Goal: Task Accomplishment & Management: Complete application form

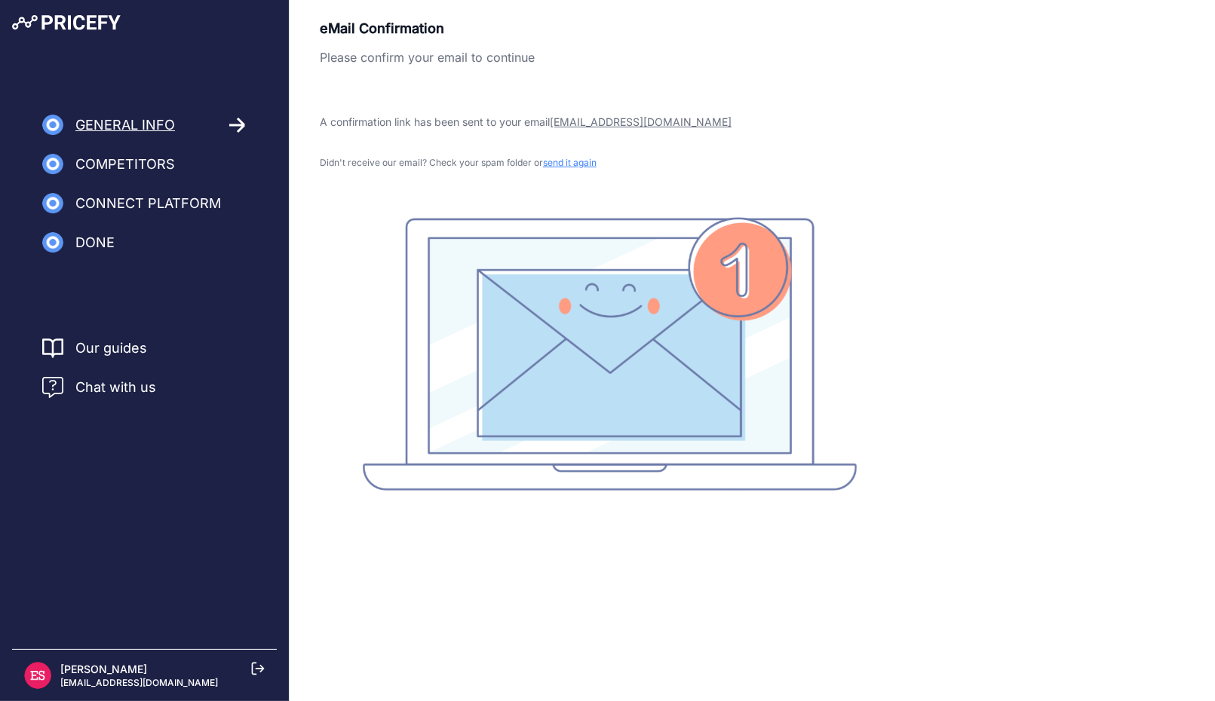
click at [455, 160] on p "Didn't receive our email? Check your spam folder or send it again" at bounding box center [609, 163] width 579 height 12
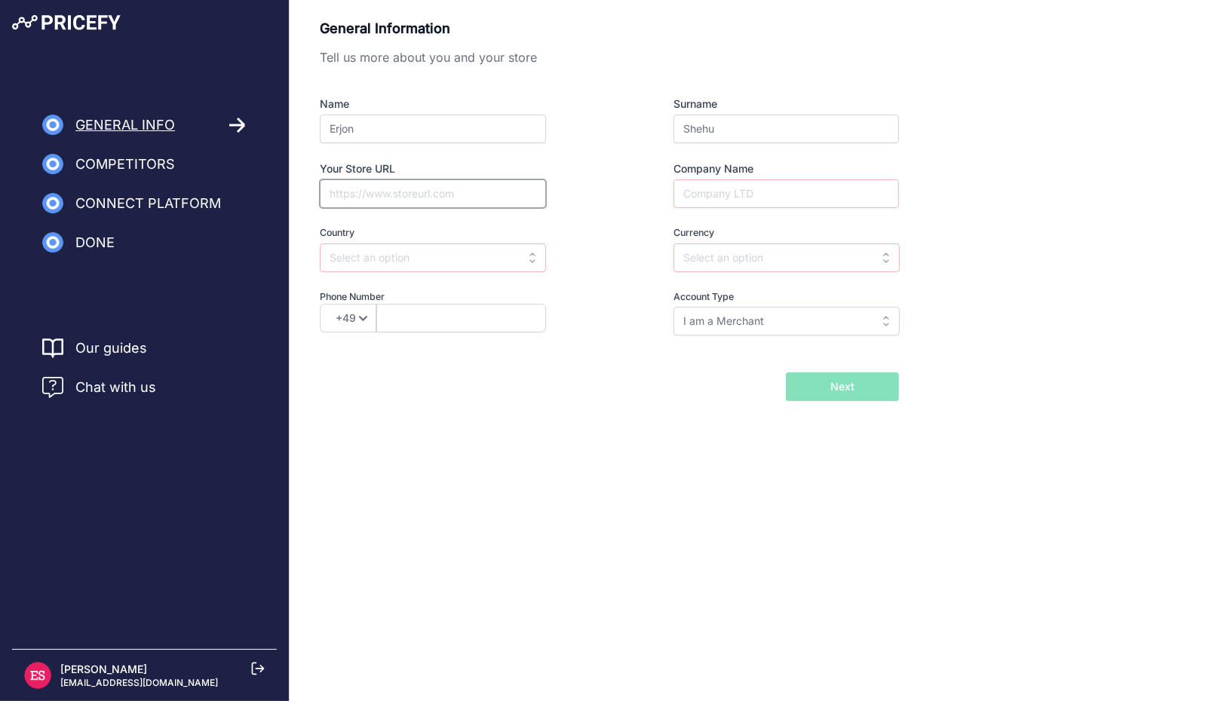
click at [419, 192] on input "Your Store URL" at bounding box center [433, 193] width 226 height 29
paste input "https://www.homeloves.it/"
type input "https://www.homeloves.it/"
click at [734, 200] on input "Company Name" at bounding box center [785, 193] width 225 height 29
type input "Homeloves Srls"
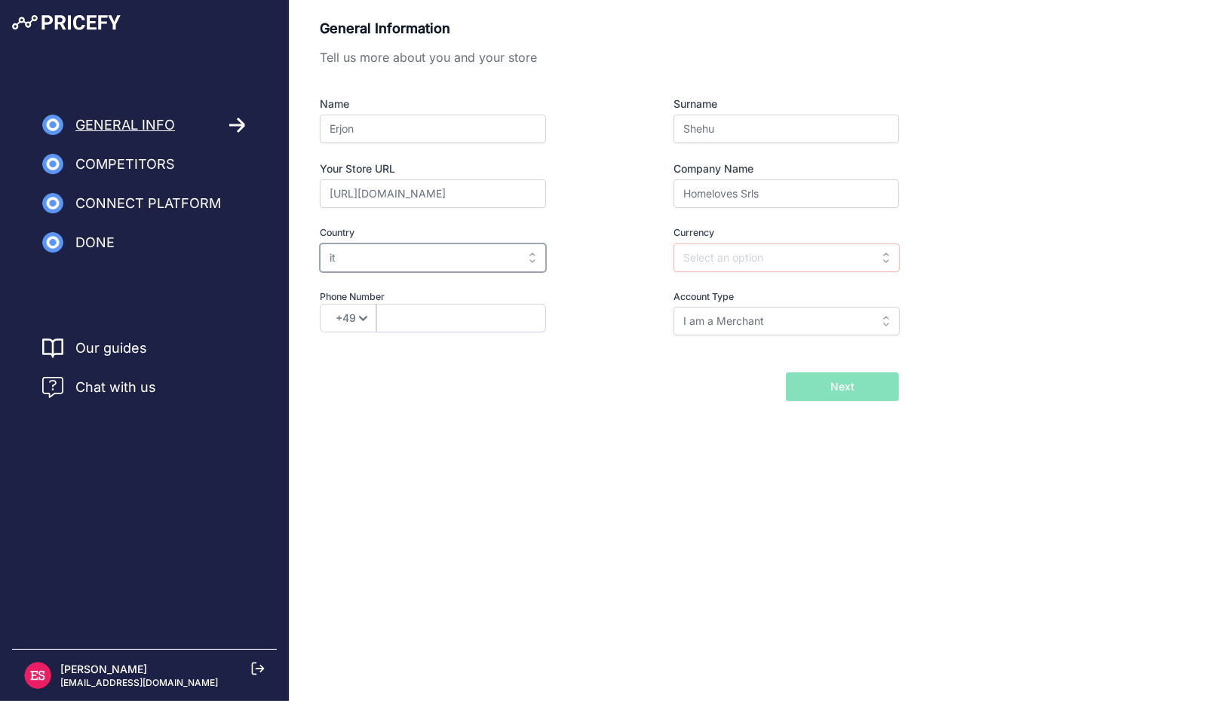
type input "ita"
click at [448, 247] on input "ita" at bounding box center [433, 258] width 226 height 29
click at [468, 284] on div "Italy" at bounding box center [414, 291] width 188 height 27
type input "Italy"
type input "EUR"
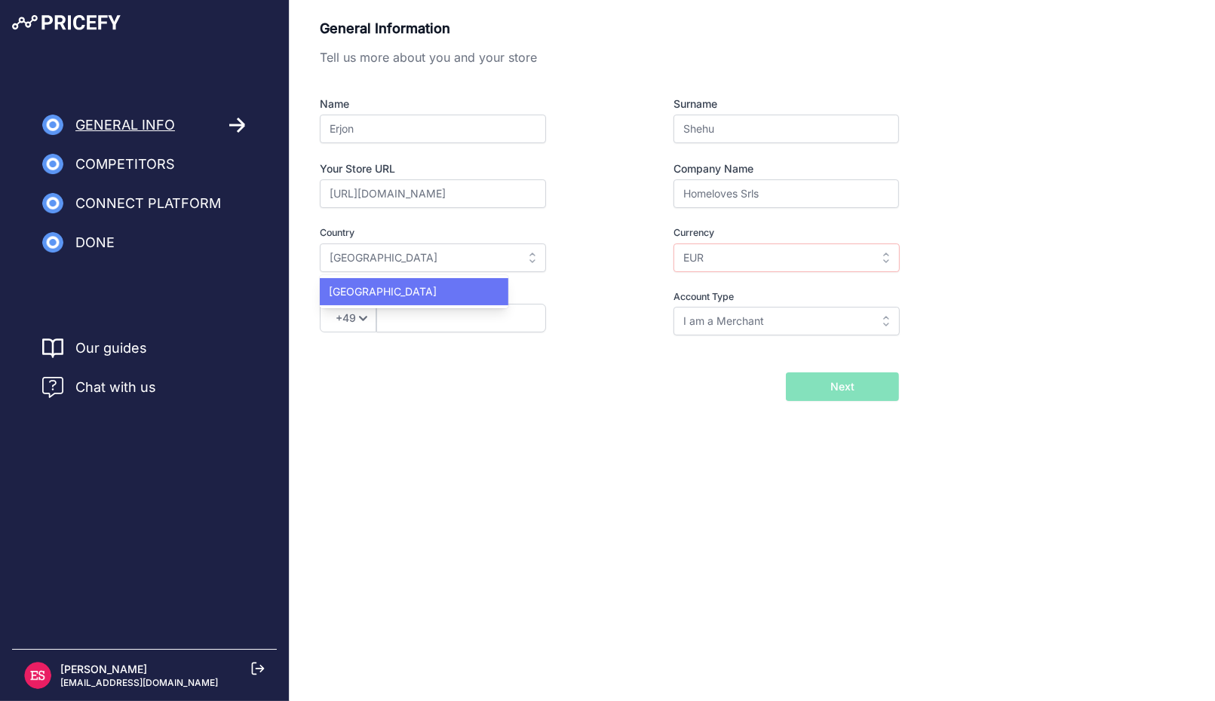
select select "39"
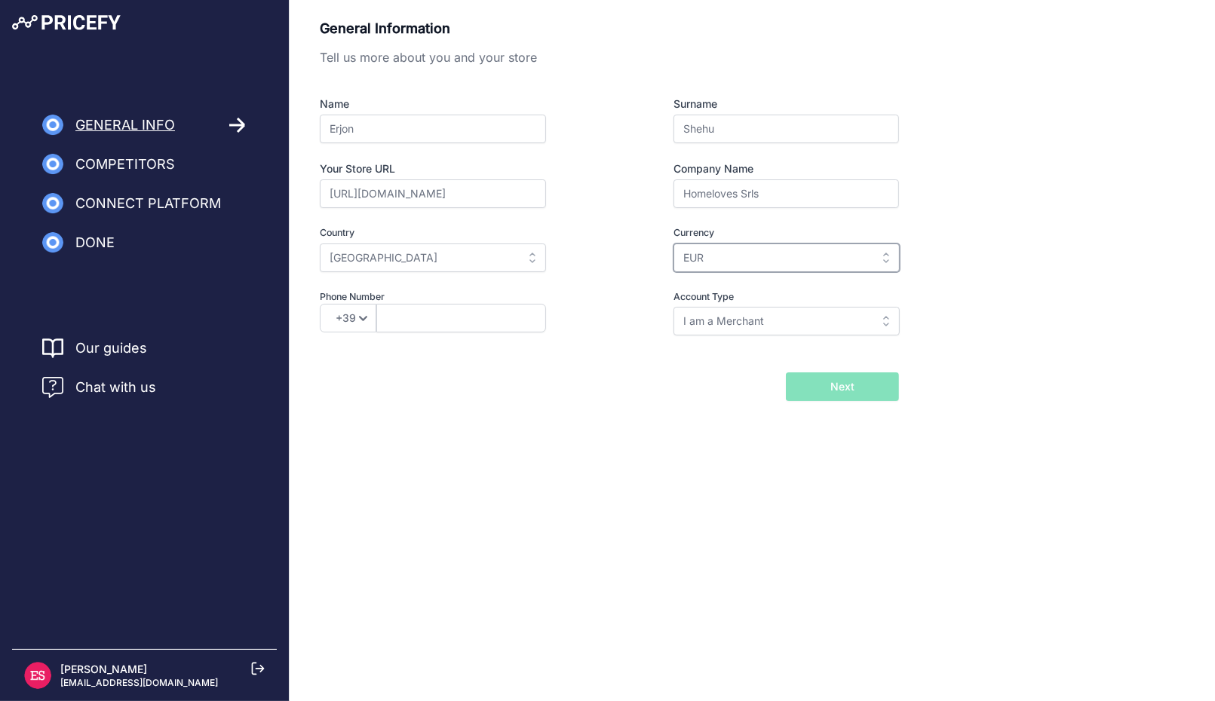
click at [741, 263] on input "EUR" at bounding box center [786, 258] width 226 height 29
click at [654, 271] on div "Currency Select currency AED ALL AMD ANG AOA AQD ARS AUD AWG AZN BAM AED" at bounding box center [758, 249] width 280 height 46
click at [730, 256] on input "text" at bounding box center [786, 258] width 226 height 29
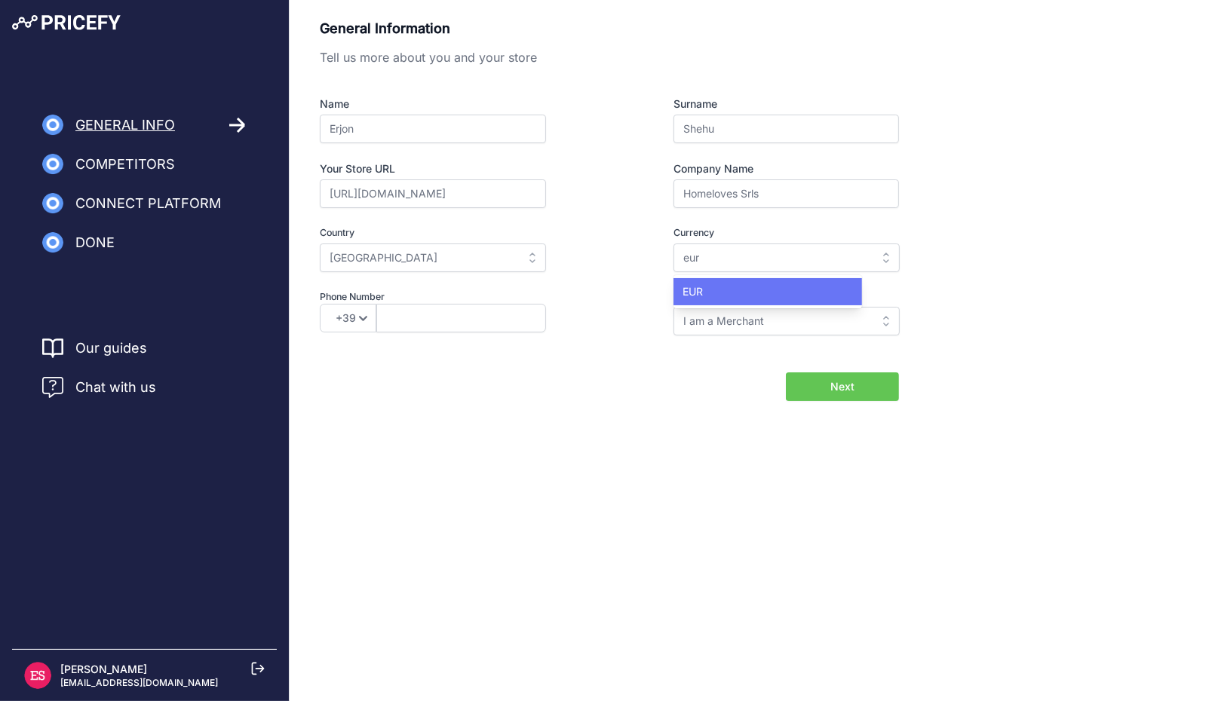
click at [757, 294] on div "EUR" at bounding box center [767, 291] width 188 height 27
type input "EUR"
drag, startPoint x: 461, startPoint y: 332, endPoint x: 472, endPoint y: 323, distance: 13.9
click at [463, 330] on div "Phone Number +49 +43 +32 +1 +86 +34 +358 +33 +30 +39 +81 +352 +31 +48 +351 +420…" at bounding box center [460, 313] width 280 height 46
click at [474, 321] on input "text" at bounding box center [461, 318] width 170 height 29
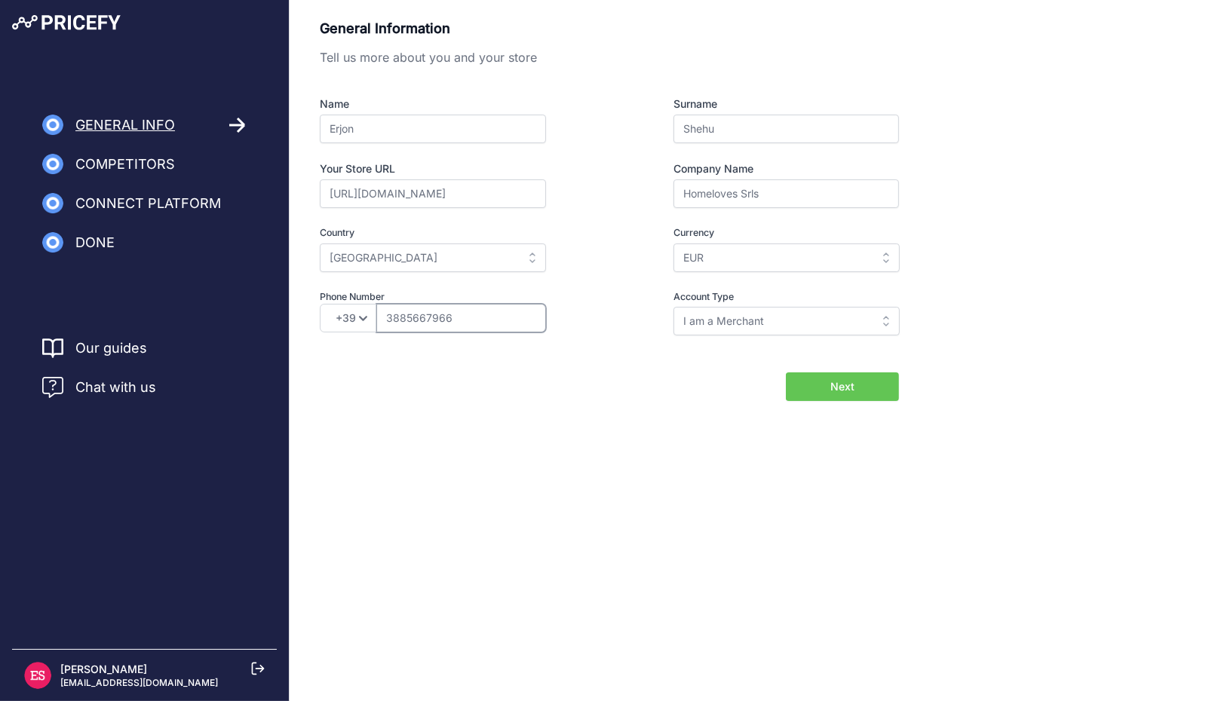
type input "3885667966"
click at [724, 322] on input "I am a Merchant" at bounding box center [786, 321] width 226 height 29
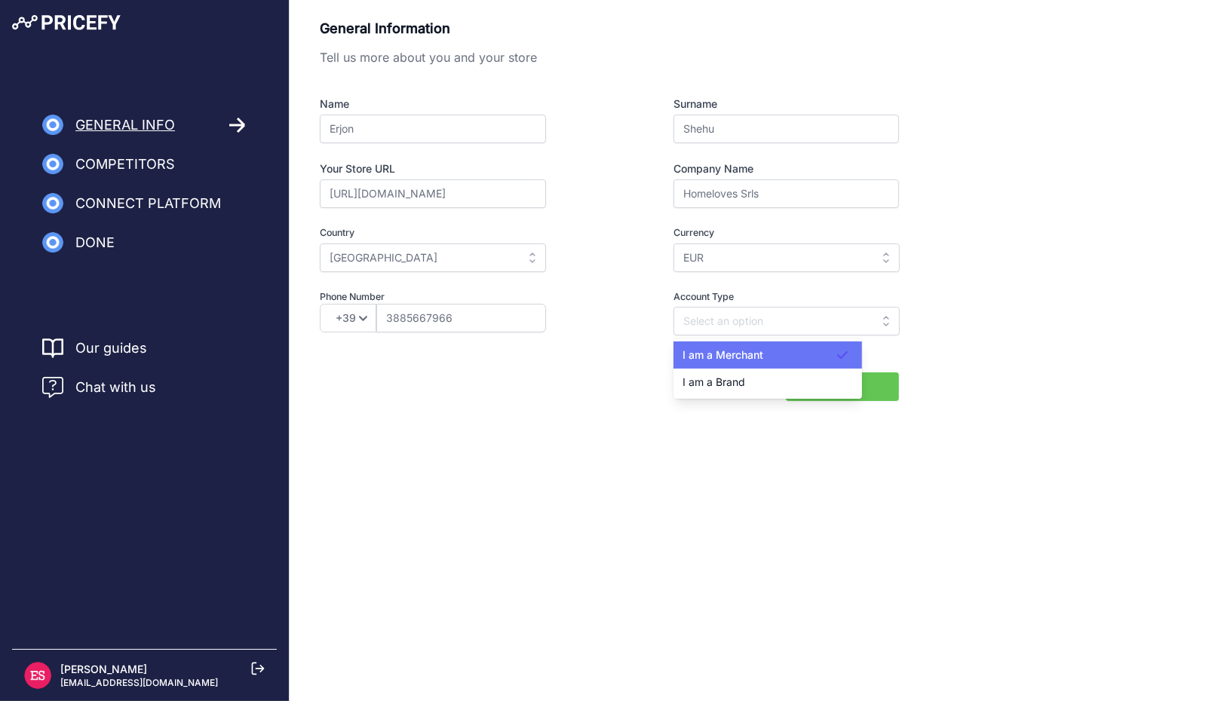
click at [757, 357] on span "I am a Merchant" at bounding box center [722, 354] width 81 height 13
type input "I am a Merchant"
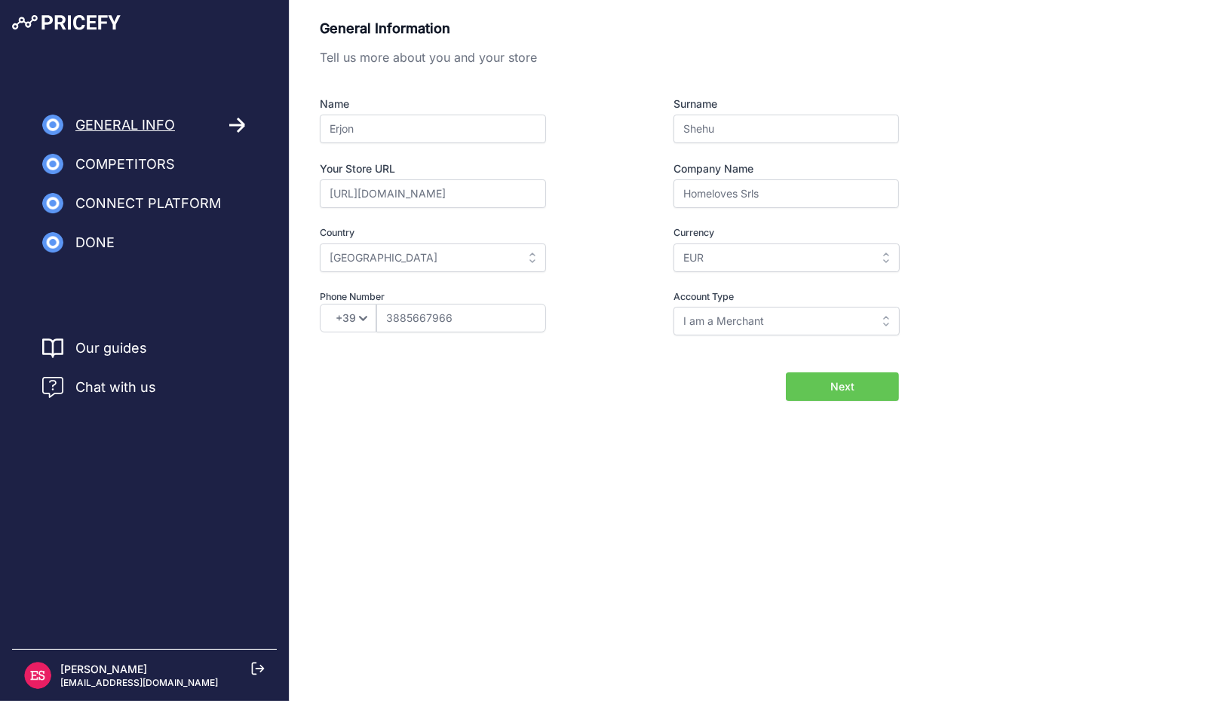
click at [835, 387] on span "Next" at bounding box center [842, 386] width 24 height 15
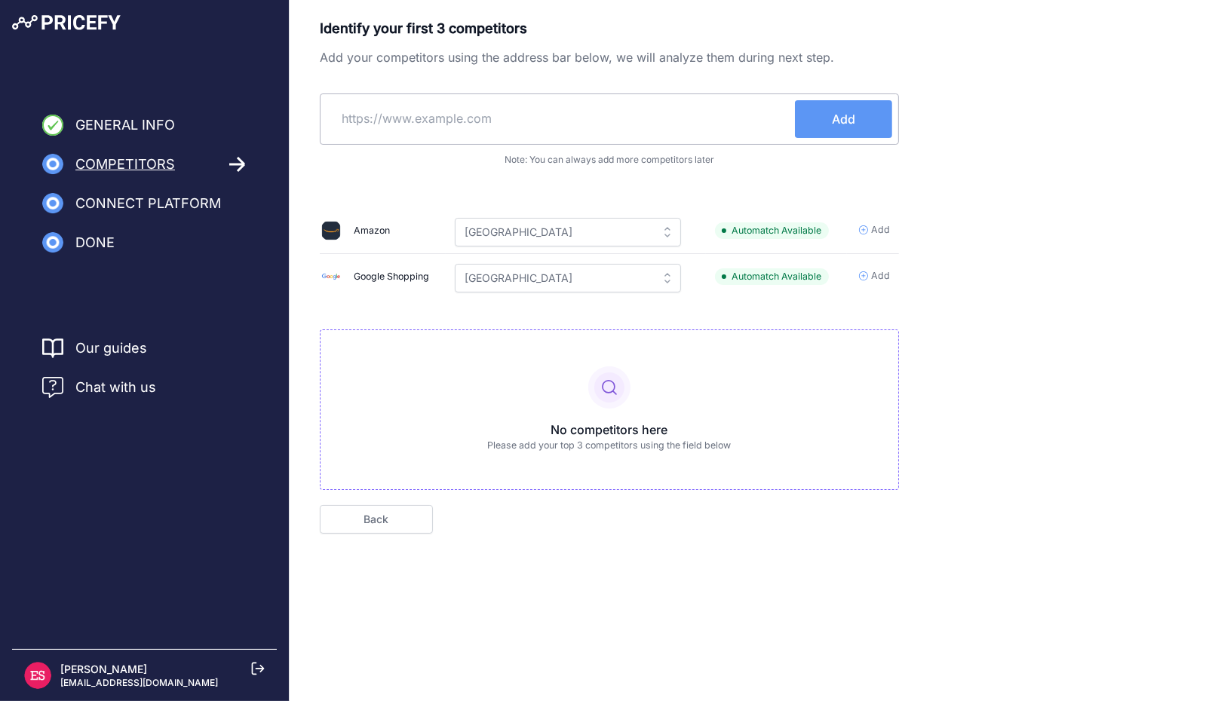
click at [471, 118] on input "text" at bounding box center [560, 118] width 468 height 36
click at [501, 118] on input "text" at bounding box center [560, 118] width 468 height 36
paste input "https://www.lisolastore.it/"
type input "https://www.lisolastore.it/"
click at [826, 130] on button "Add" at bounding box center [843, 119] width 97 height 38
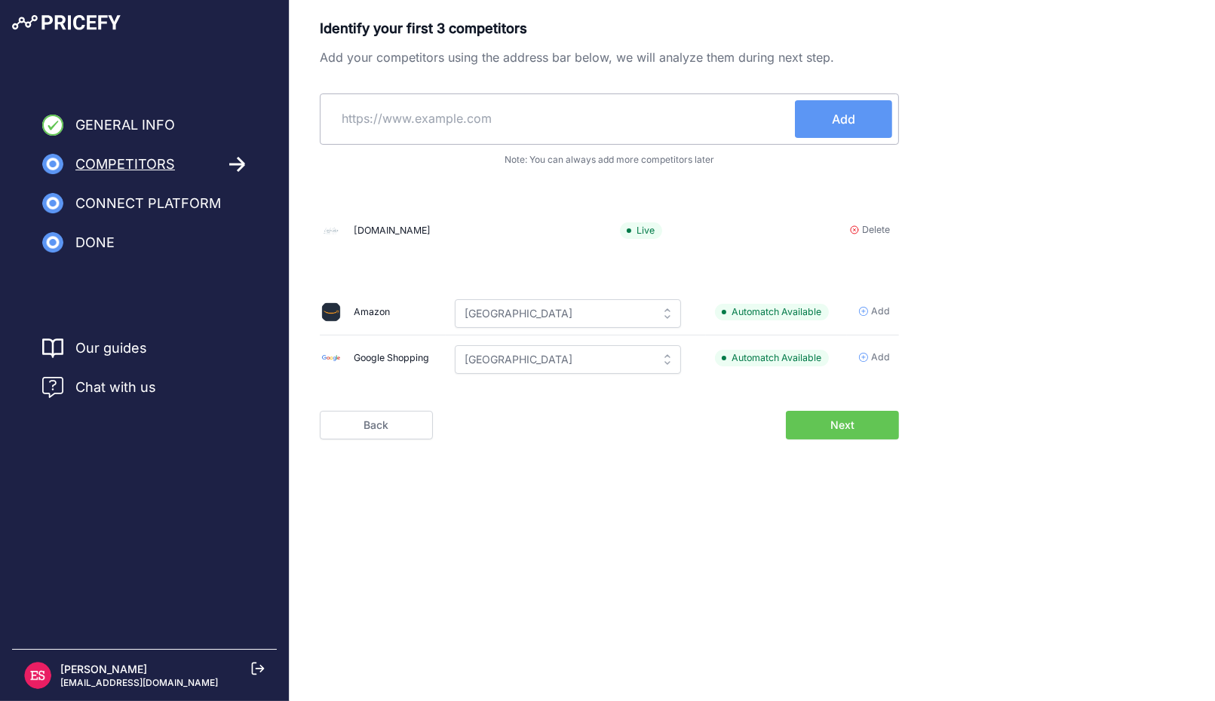
click at [869, 358] on span "Add" at bounding box center [874, 358] width 31 height 14
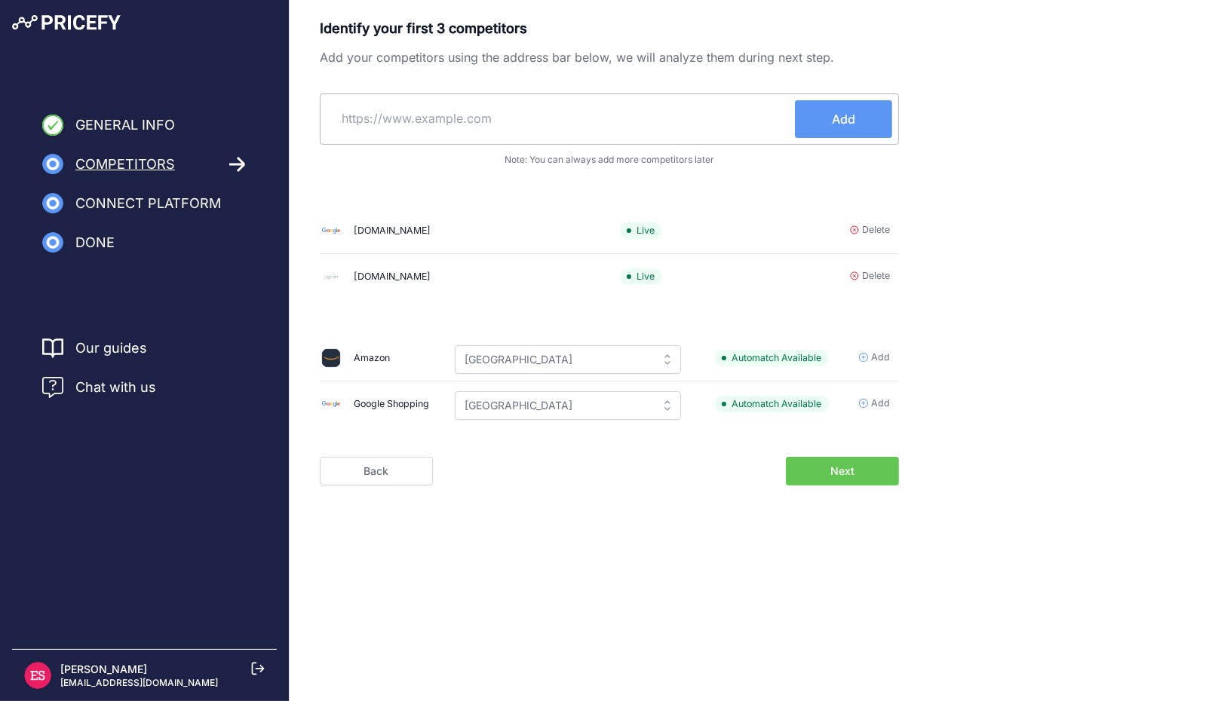
click at [516, 121] on input "text" at bounding box center [560, 118] width 468 height 36
paste input "https://www.pietrozanettihome.com/"
type input "https://www.pietrozanettihome.com/"
click at [849, 125] on span "Add" at bounding box center [843, 119] width 23 height 18
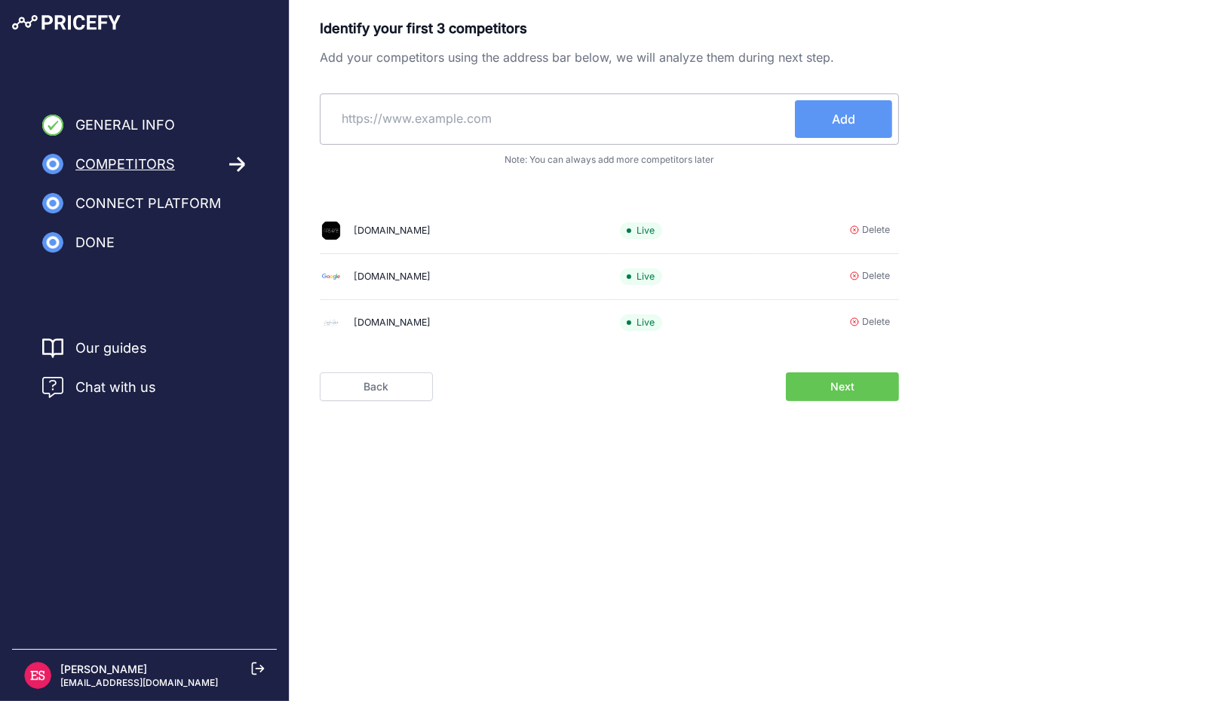
click at [847, 392] on span "Next" at bounding box center [842, 386] width 24 height 15
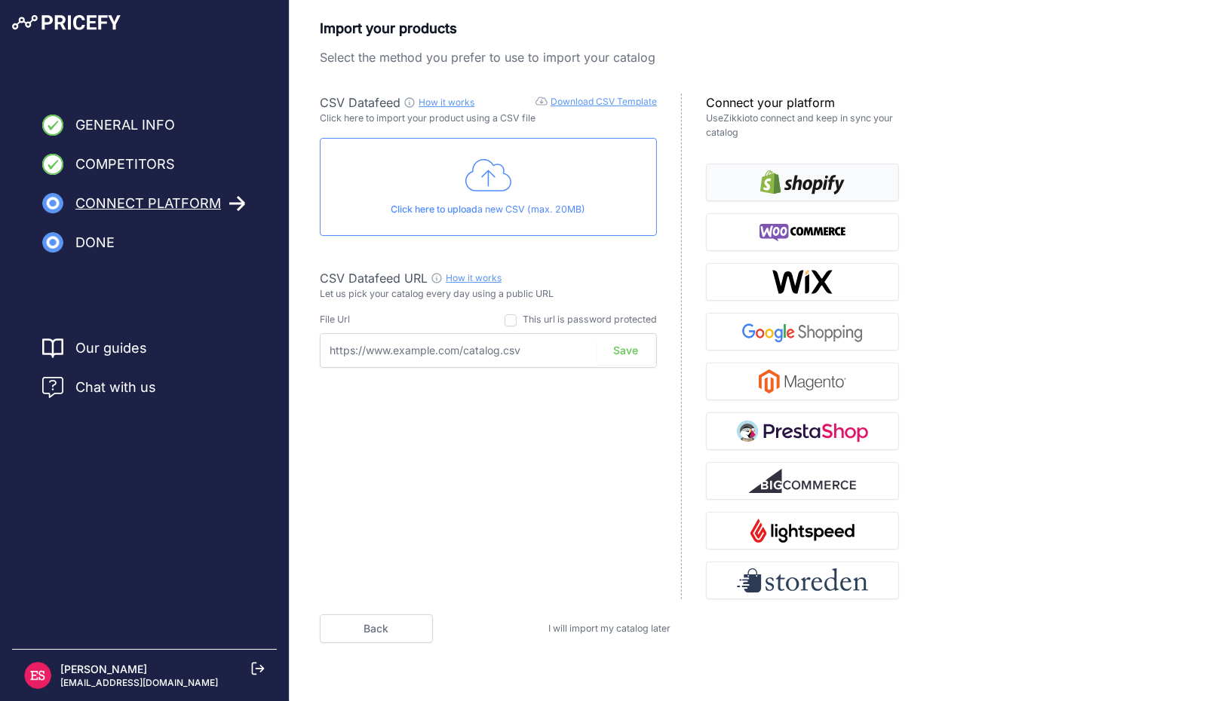
click at [811, 181] on img "button" at bounding box center [802, 182] width 84 height 24
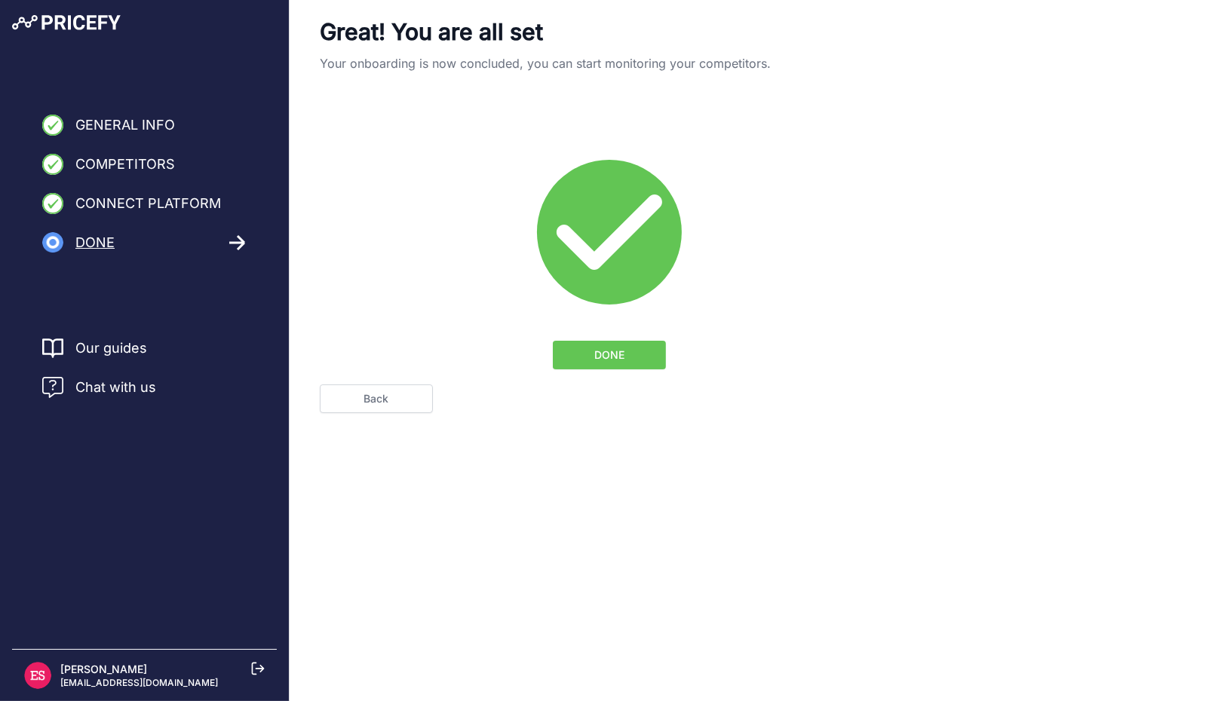
click at [623, 354] on span "DONE" at bounding box center [609, 355] width 30 height 15
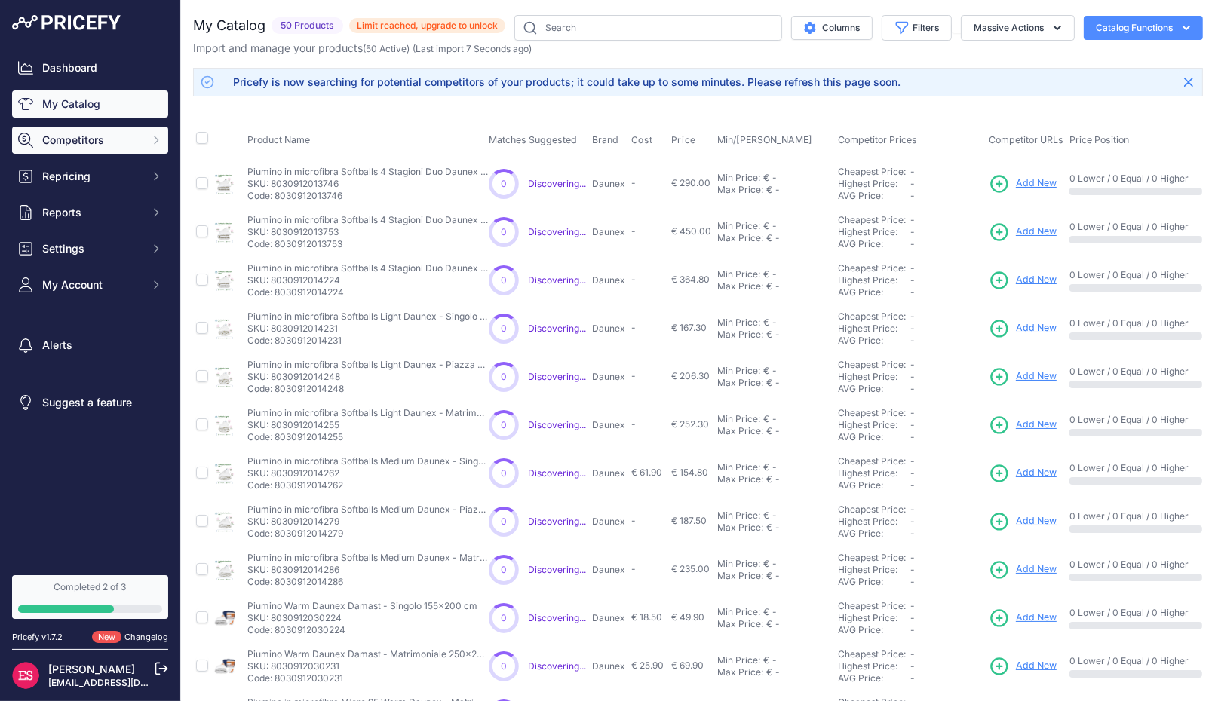
click at [147, 145] on button "Competitors" at bounding box center [90, 140] width 156 height 27
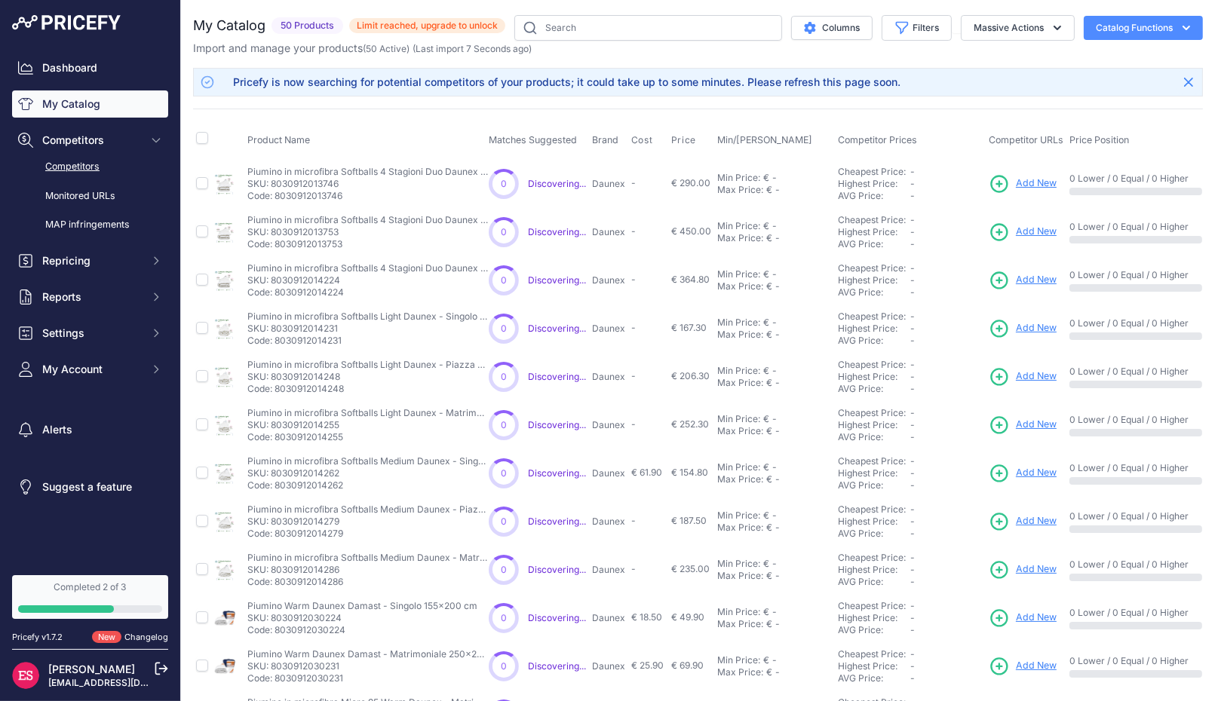
click at [100, 173] on link "Competitors" at bounding box center [90, 167] width 156 height 26
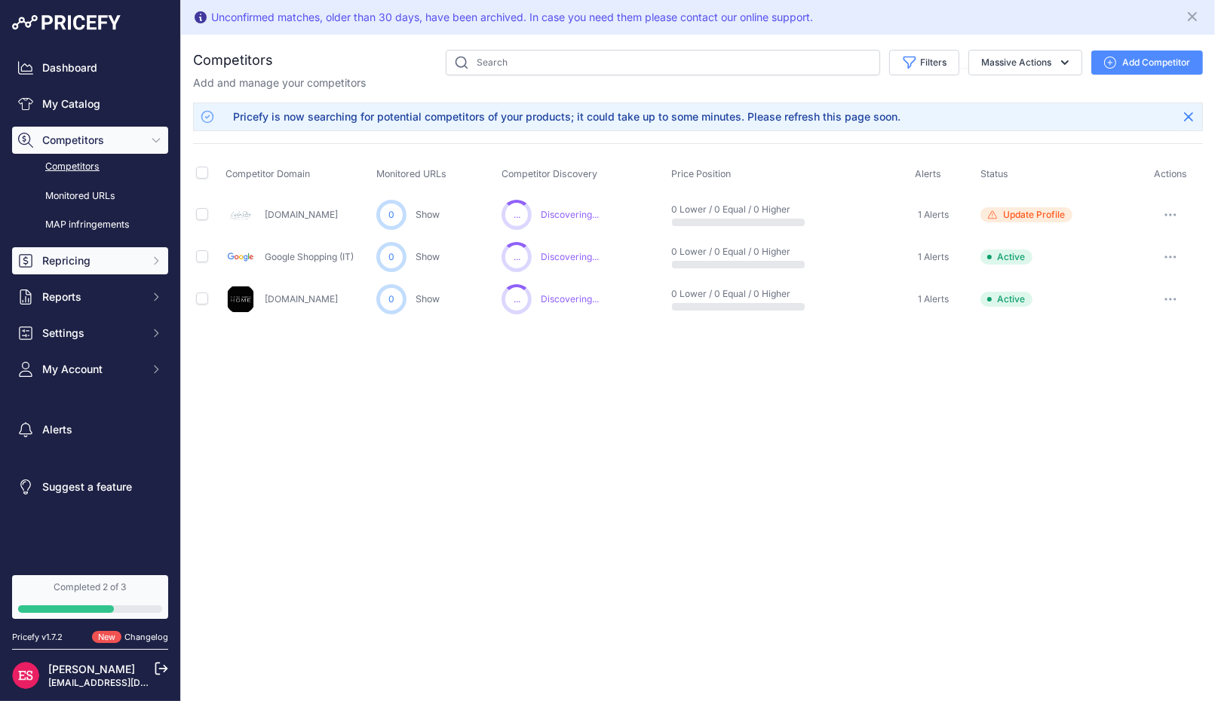
click at [122, 261] on span "Repricing" at bounding box center [91, 260] width 99 height 15
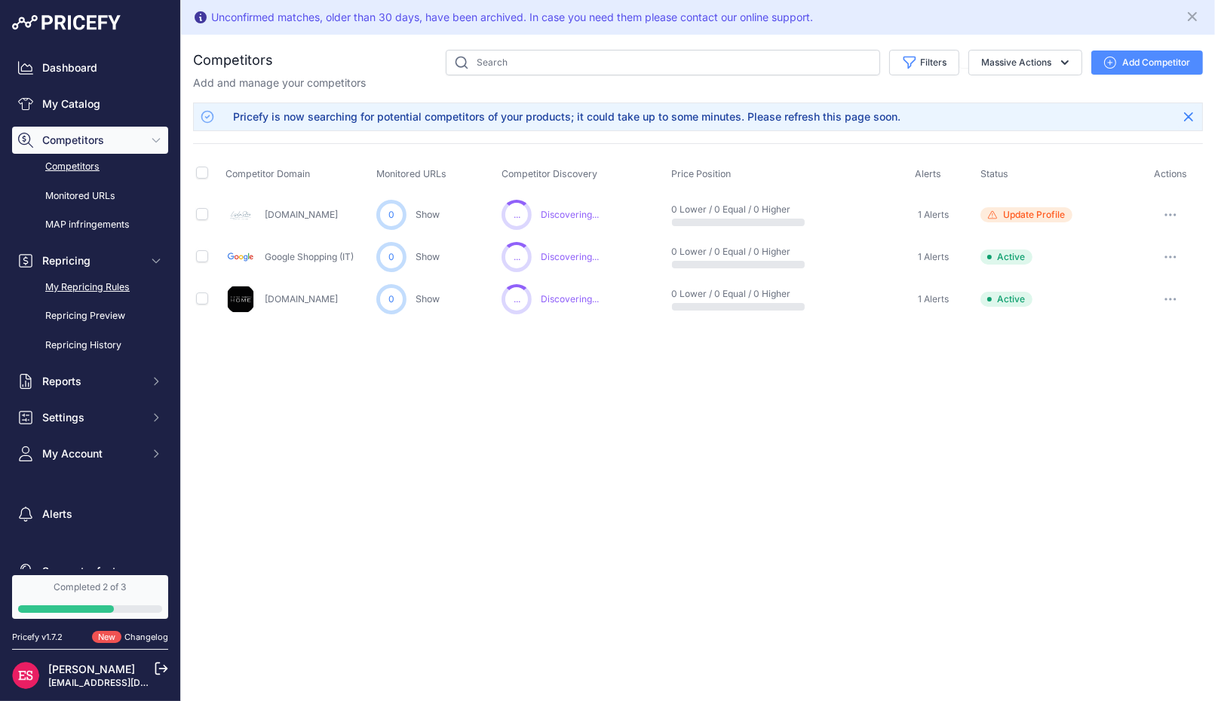
click at [118, 290] on link "My Repricing Rules" at bounding box center [90, 287] width 156 height 26
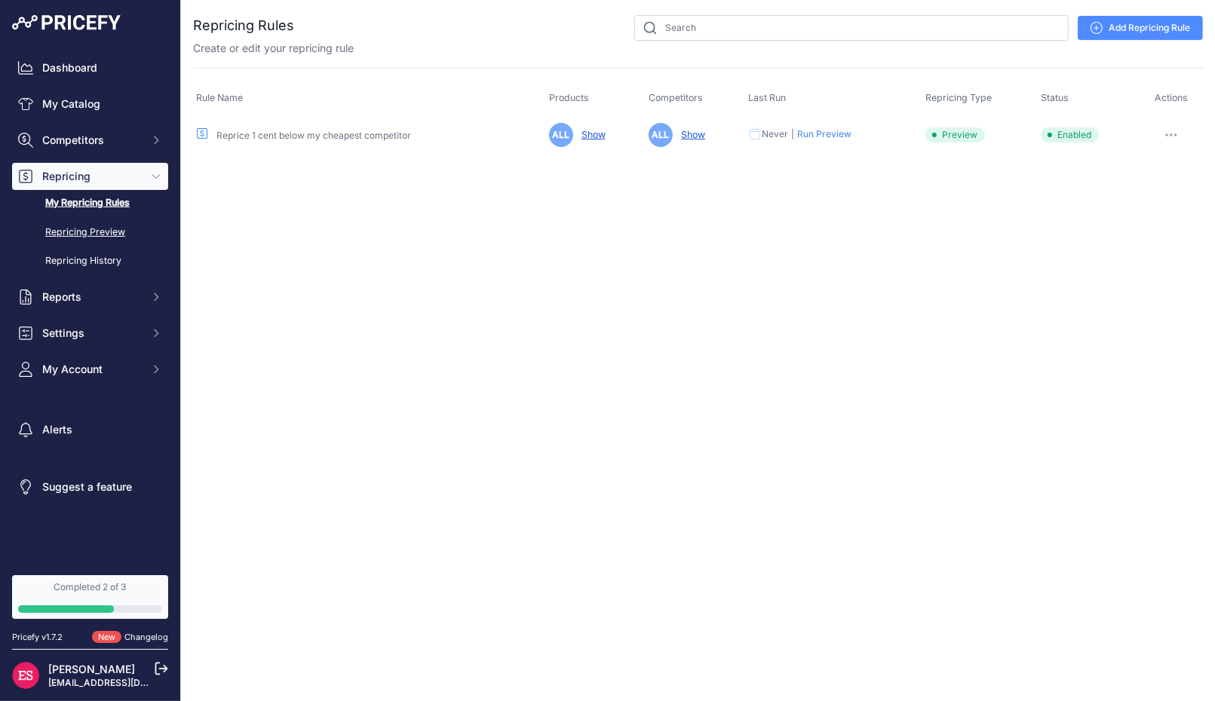
click at [109, 233] on link "Repricing Preview" at bounding box center [90, 232] width 156 height 26
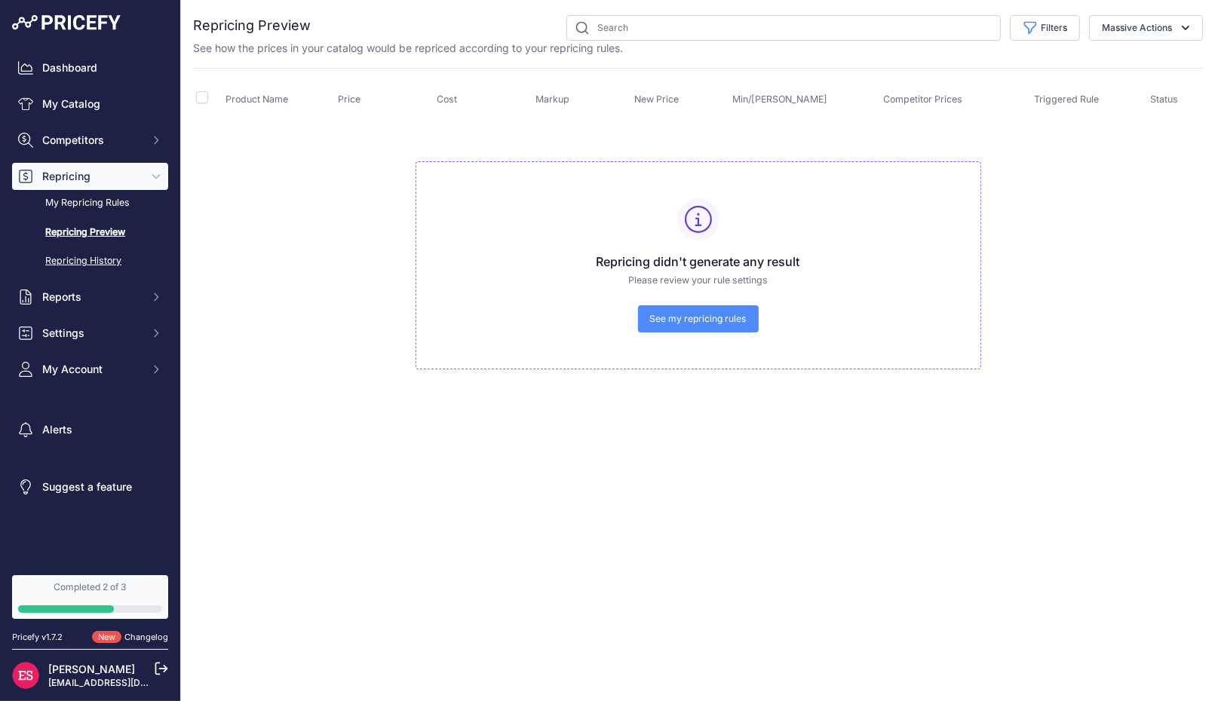
click at [116, 253] on link "Repricing History" at bounding box center [90, 261] width 156 height 26
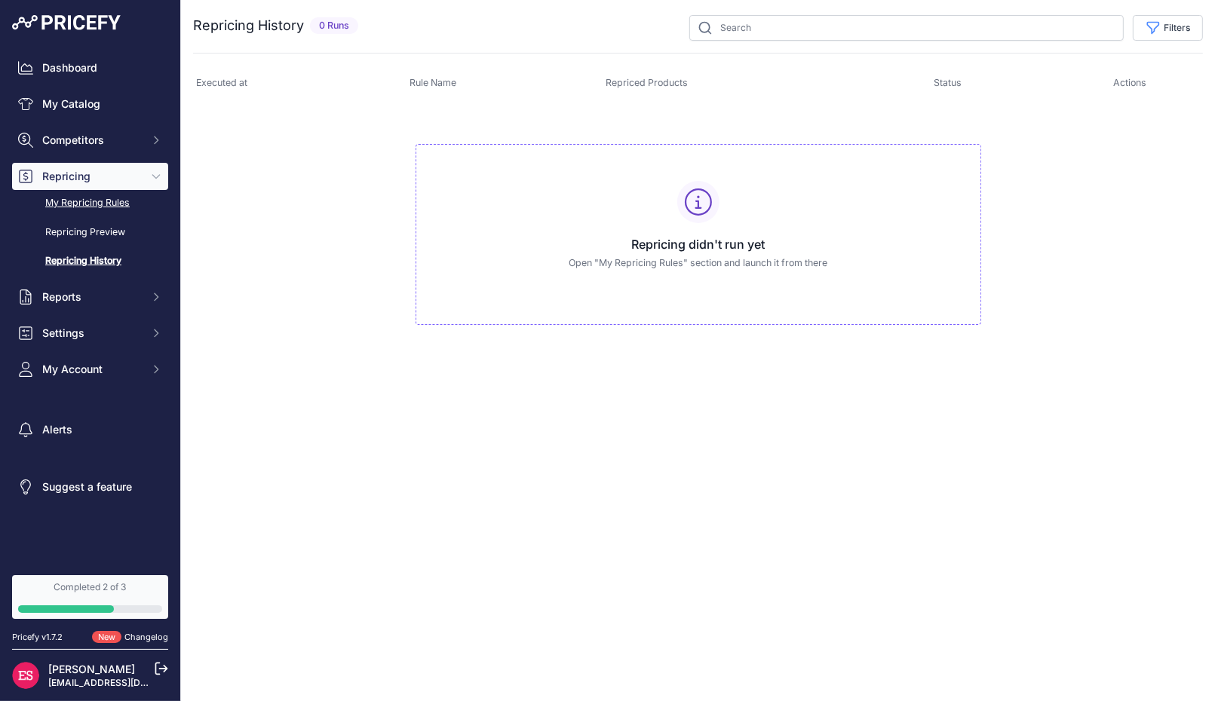
click at [112, 205] on link "My Repricing Rules" at bounding box center [90, 203] width 156 height 26
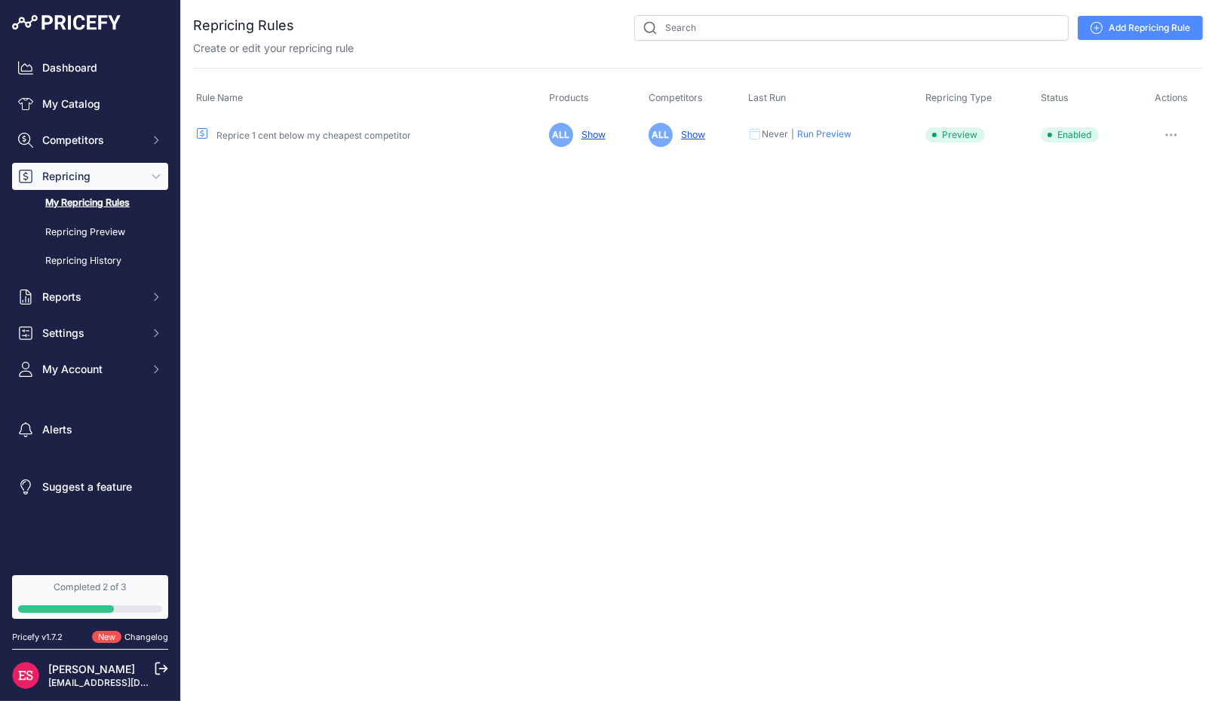
click at [1166, 135] on icon "button" at bounding box center [1171, 134] width 12 height 3
click at [1166, 238] on button "Disable" at bounding box center [1151, 239] width 97 height 24
click at [118, 100] on link "My Catalog" at bounding box center [90, 103] width 156 height 27
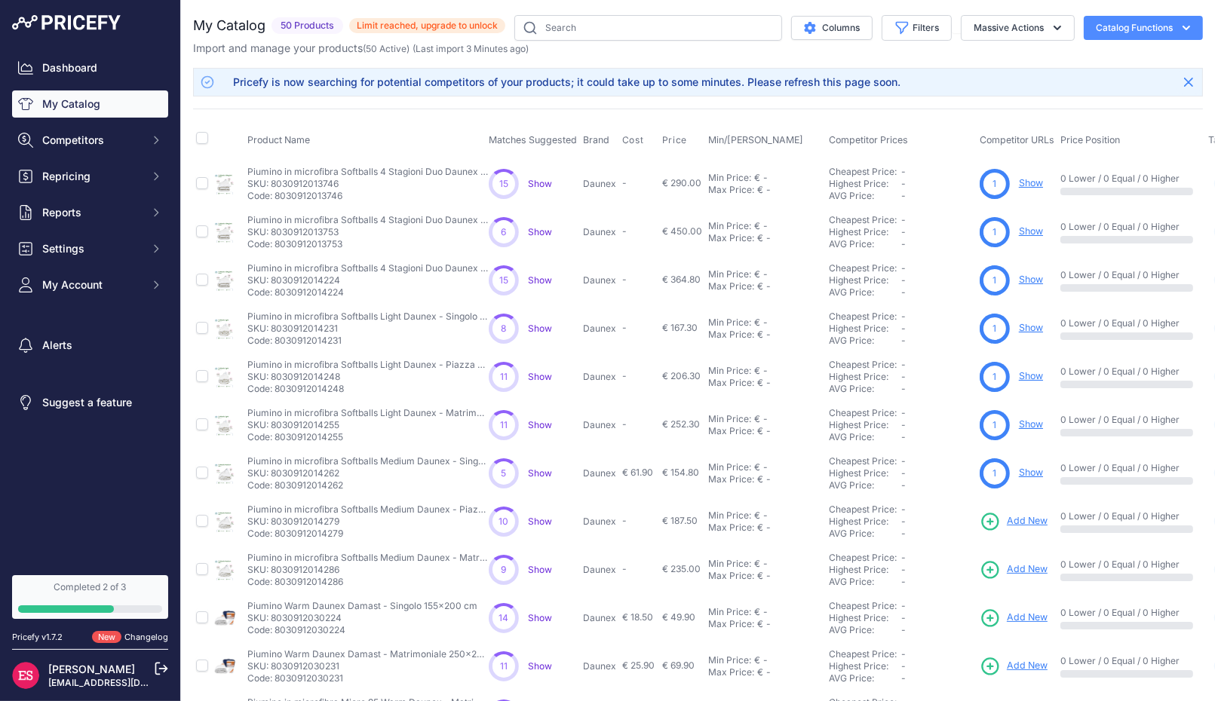
click at [531, 185] on span "Show" at bounding box center [540, 183] width 24 height 11
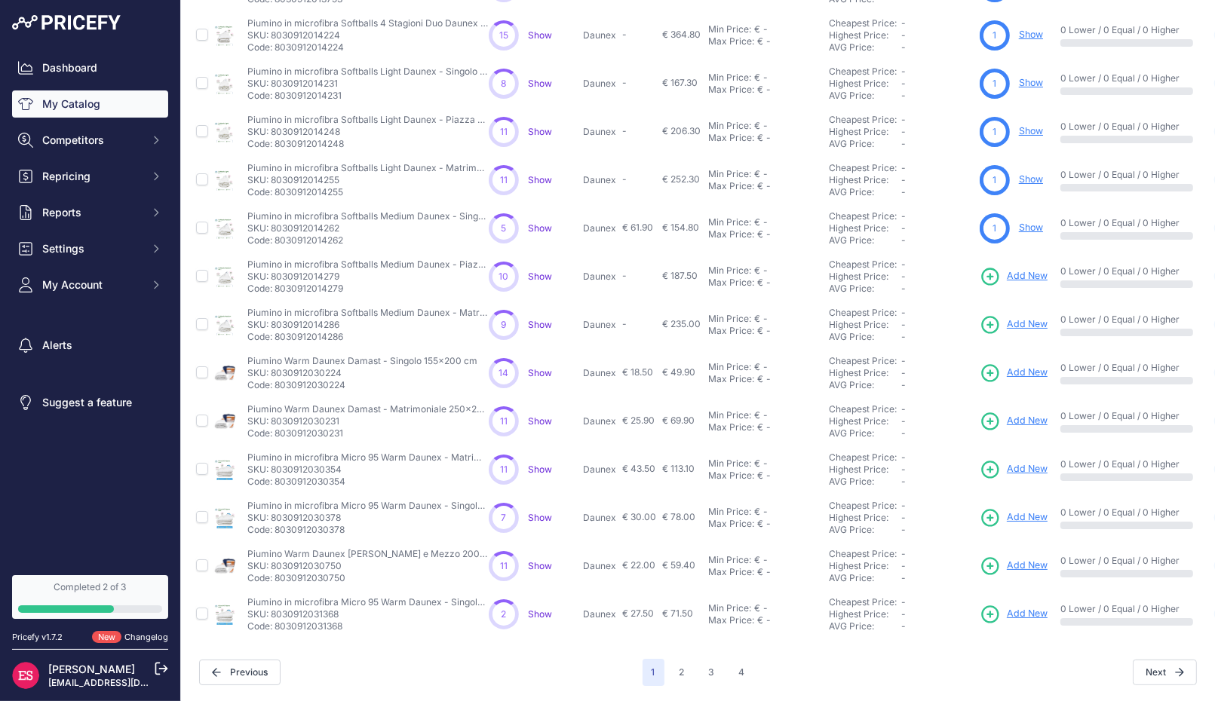
scroll to position [253, 0]
click at [676, 670] on button "2" at bounding box center [681, 672] width 23 height 27
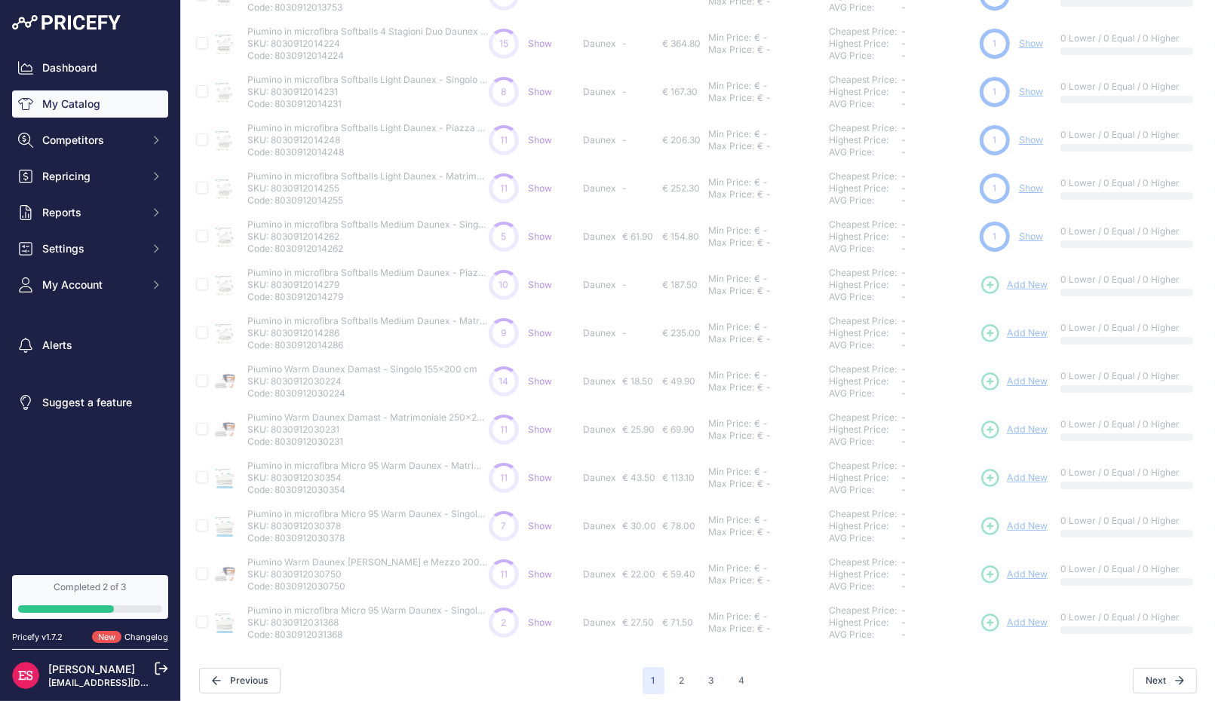
scroll to position [278, 0]
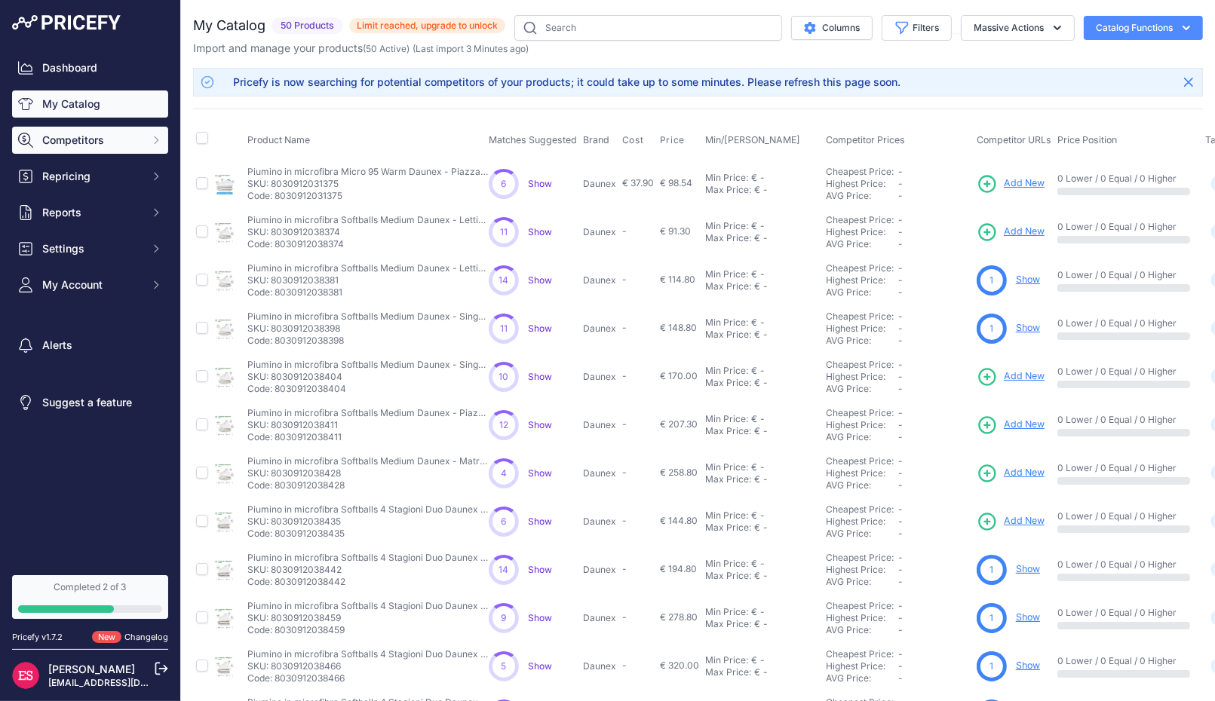
click at [147, 134] on button "Competitors" at bounding box center [90, 140] width 156 height 27
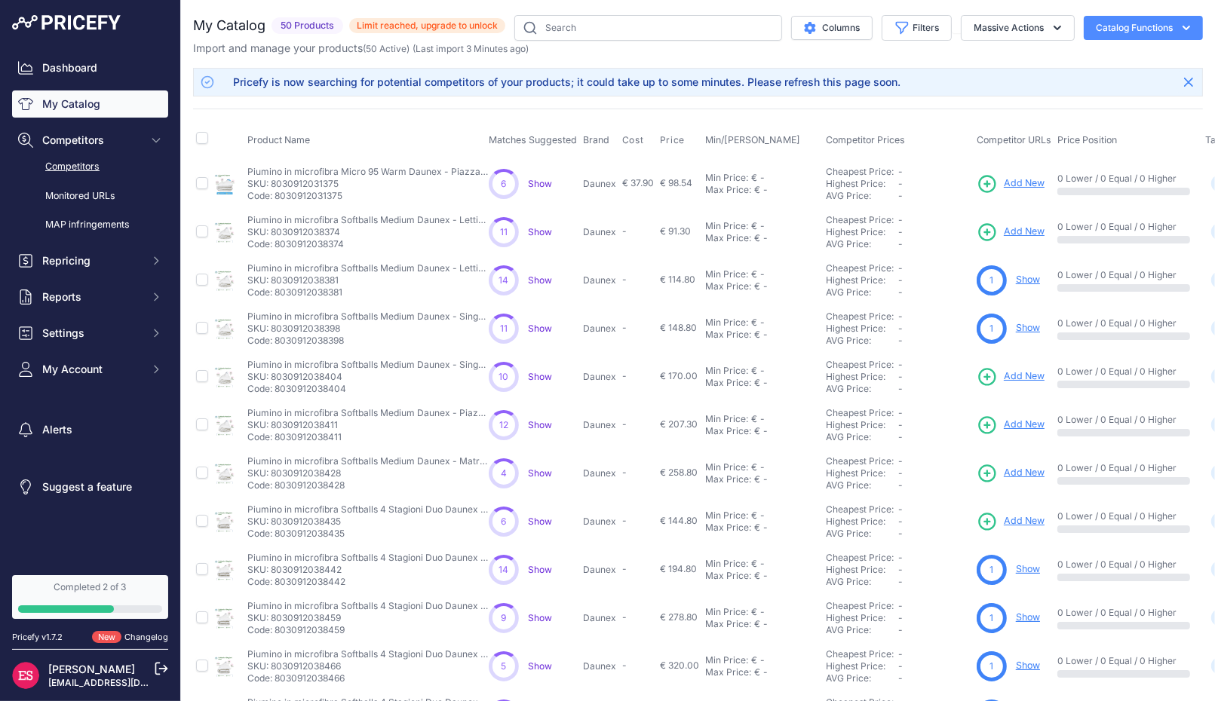
click at [118, 160] on link "Competitors" at bounding box center [90, 167] width 156 height 26
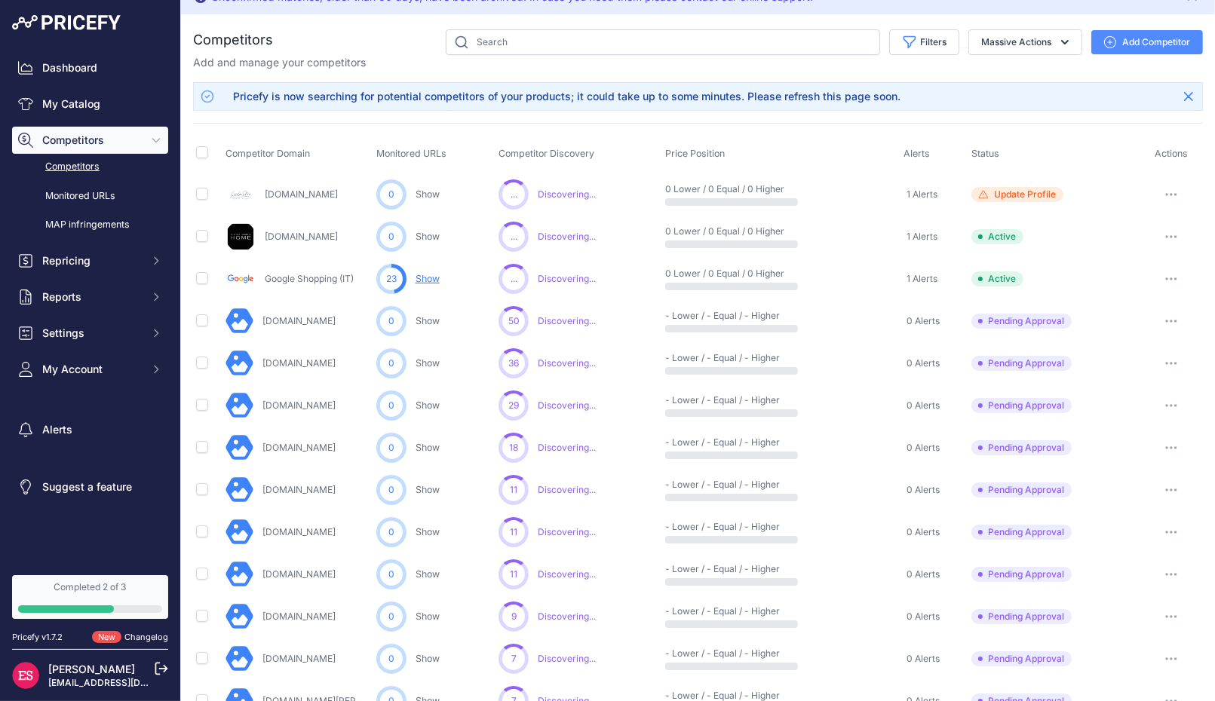
scroll to position [6, 0]
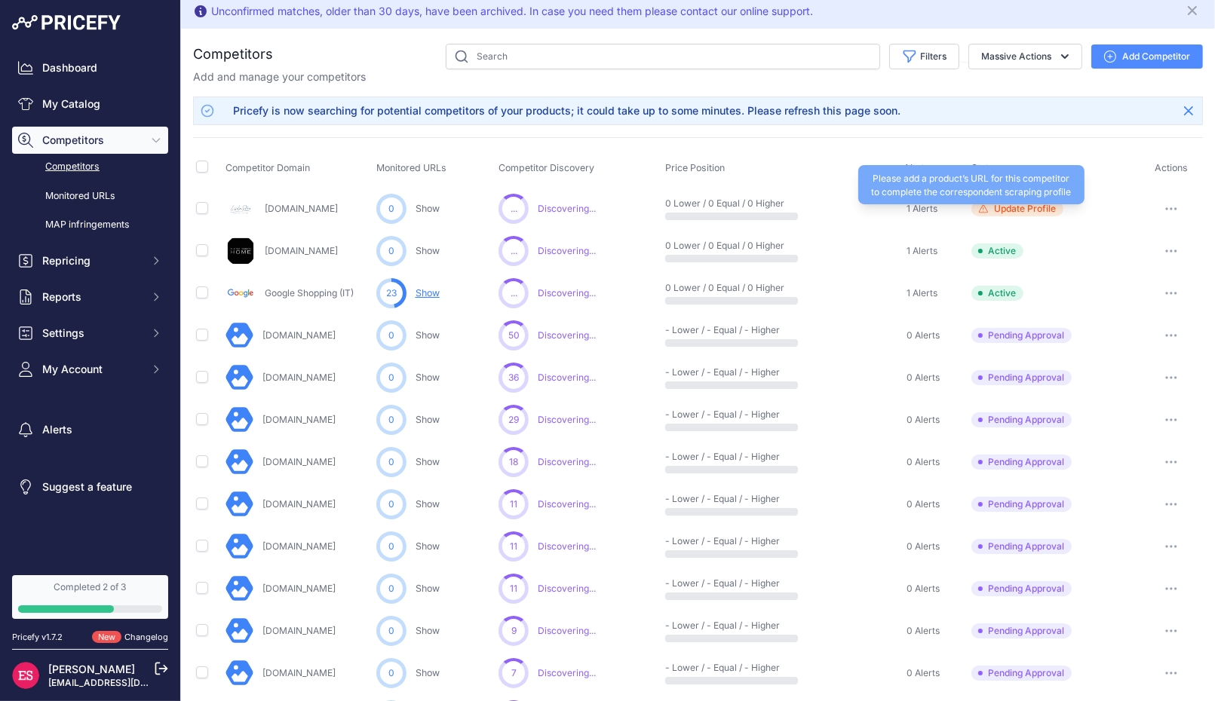
click at [1001, 210] on span "Update Profile" at bounding box center [1025, 209] width 62 height 12
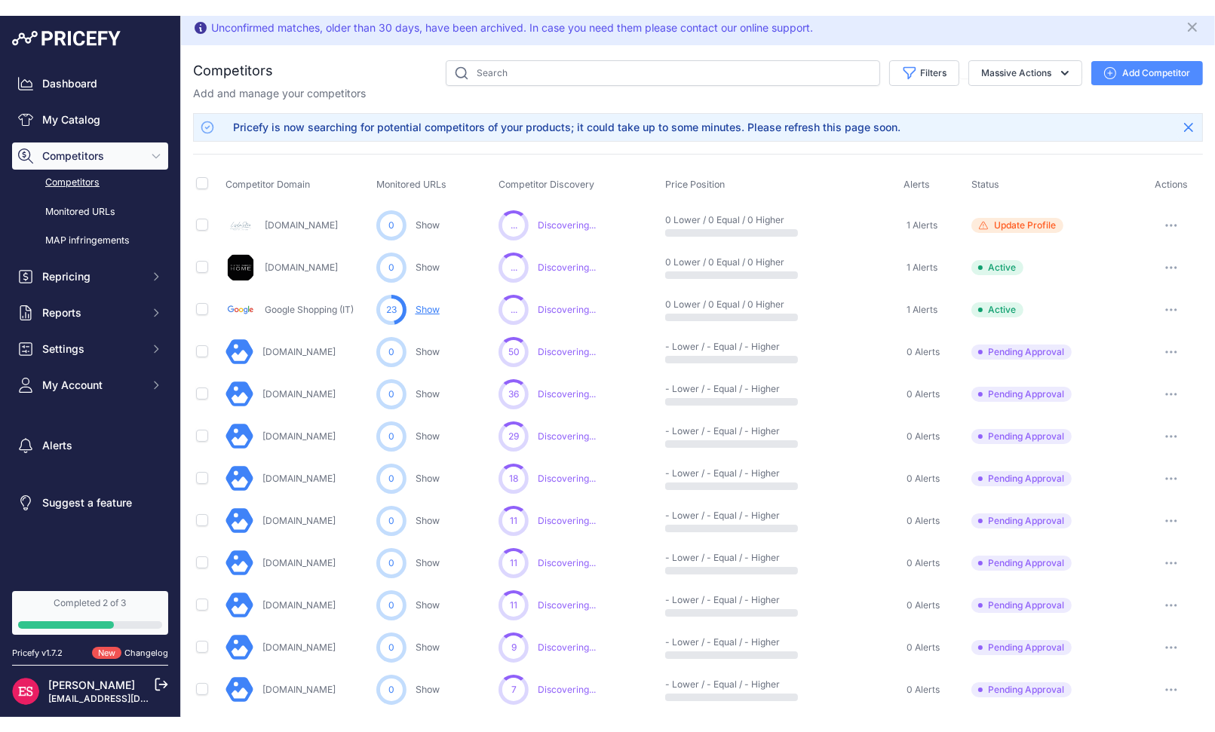
scroll to position [0, 0]
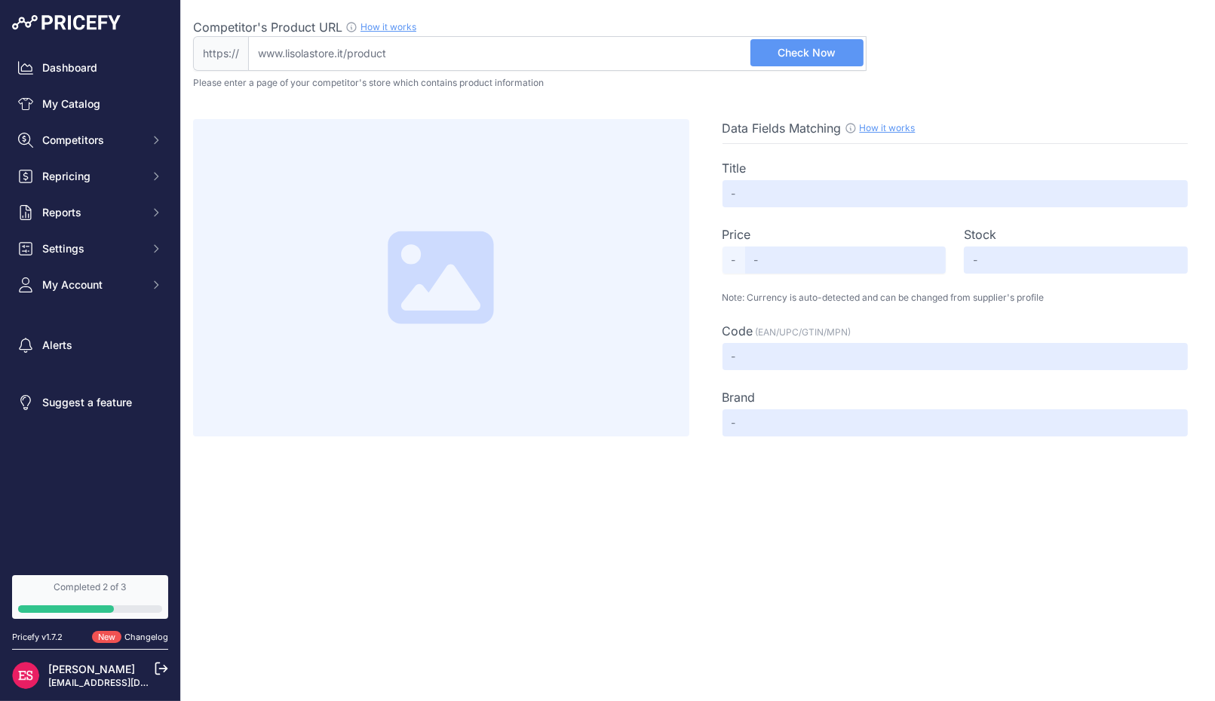
click at [386, 57] on input "Competitor's Product URL How it works In order to create your competitor's extr…" at bounding box center [557, 53] width 618 height 35
click at [409, 52] on input "Competitor's Product URL How it works In order to create your competitor's extr…" at bounding box center [557, 53] width 618 height 35
click at [396, 55] on input "Competitor's Product URL How it works In order to create your competitor's extr…" at bounding box center [557, 53] width 618 height 35
paste input "https://www.lisolastore.it/products/parure-copripiumino-in-puro-cotone-fantasia…"
type input "www.lisolastore.it/products/parure-copripiumino-in-puro-cotone-fantasia-scozzes…"
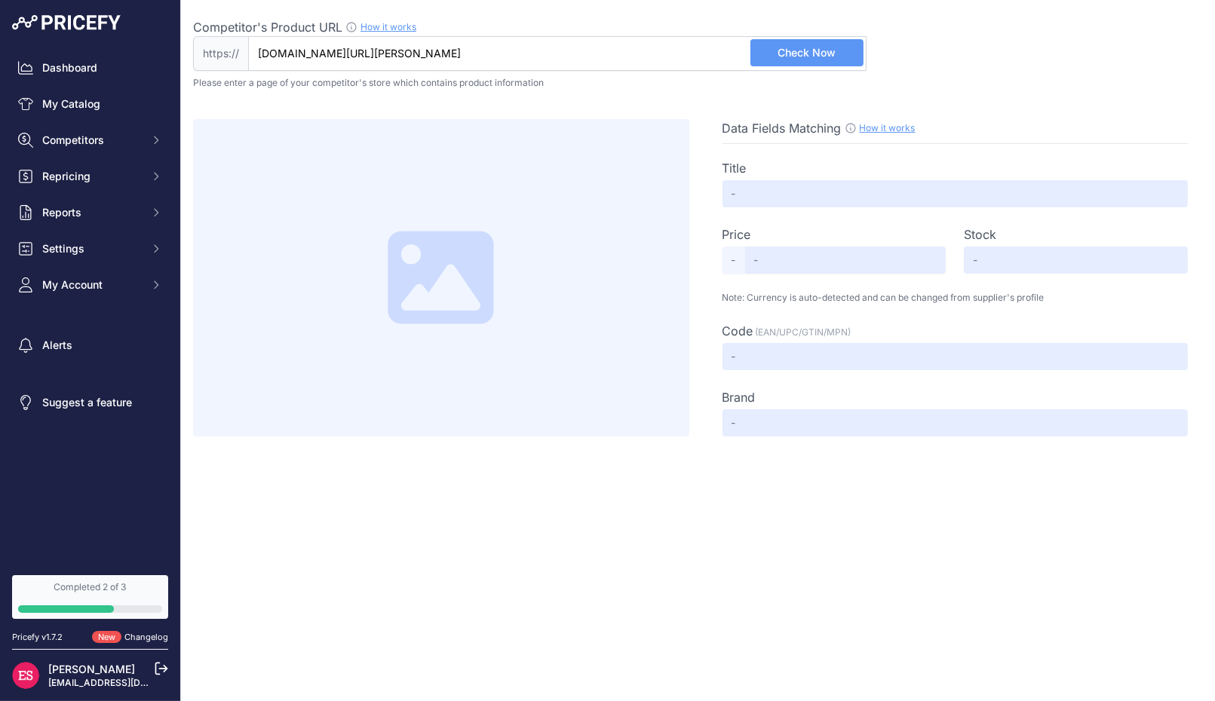
click at [792, 58] on span "Check Now" at bounding box center [806, 52] width 58 height 15
type input "Parure Copripiumino in Puro Cotone Fantasia Scozzese - Tartan"
type input "57.99"
type input "Not Found"
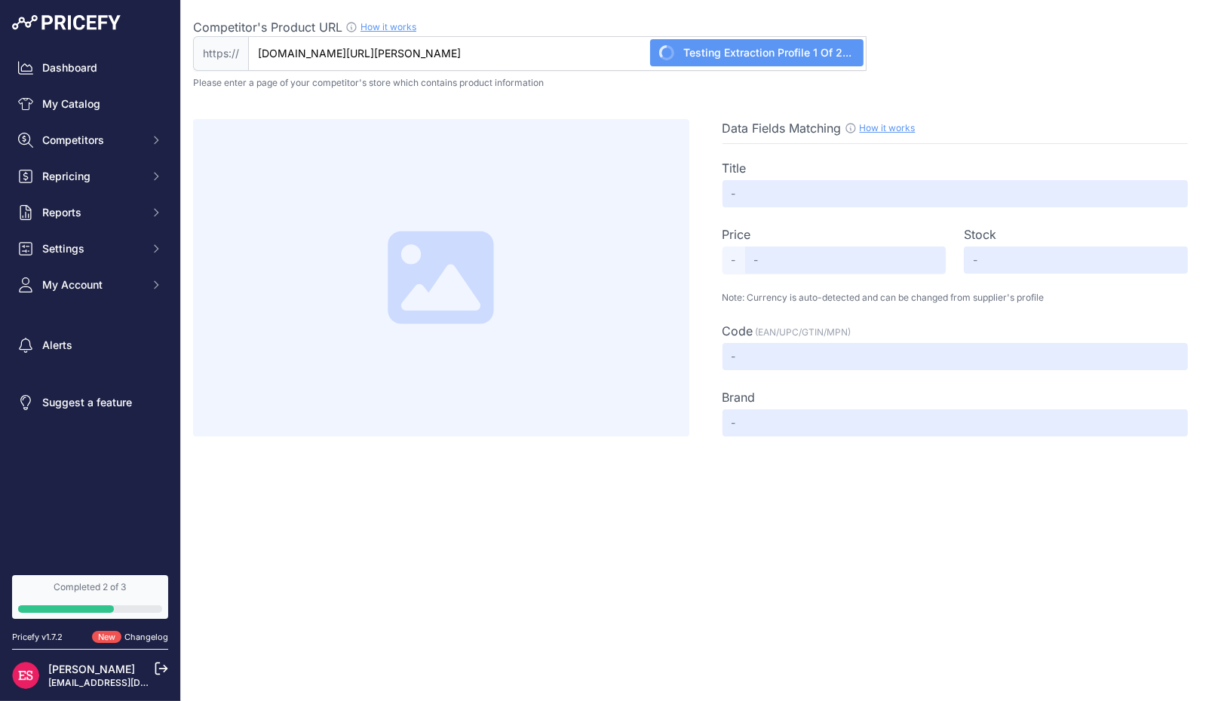
type input "Not Found"
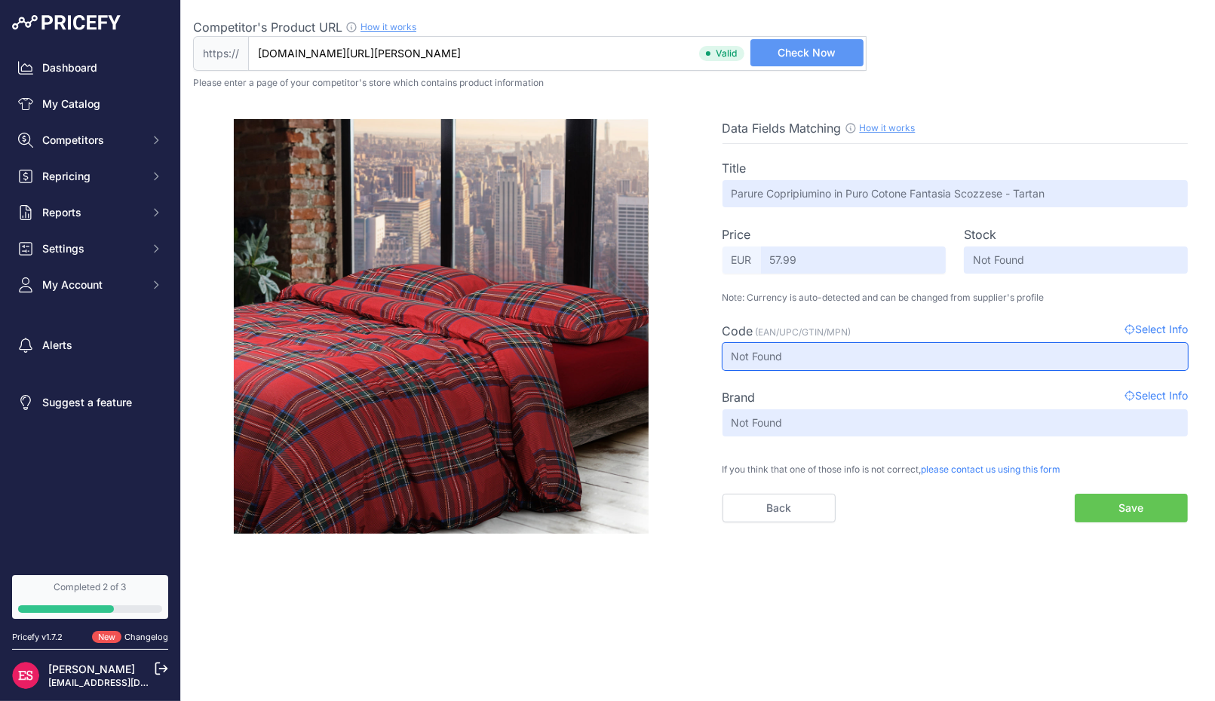
drag, startPoint x: 741, startPoint y: 353, endPoint x: 756, endPoint y: 362, distance: 16.9
click at [758, 362] on input "Not Found" at bounding box center [955, 356] width 466 height 27
click at [749, 363] on input "Not Found" at bounding box center [955, 356] width 466 height 27
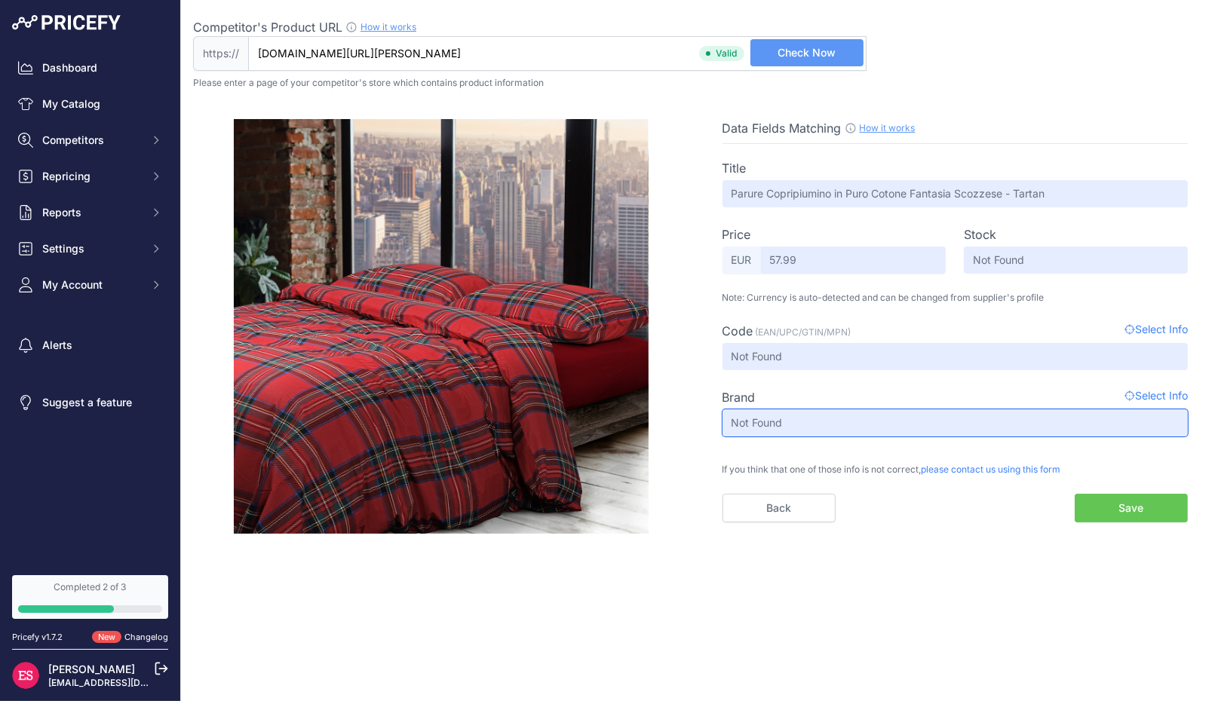
click at [742, 420] on input "Not Found" at bounding box center [955, 422] width 466 height 27
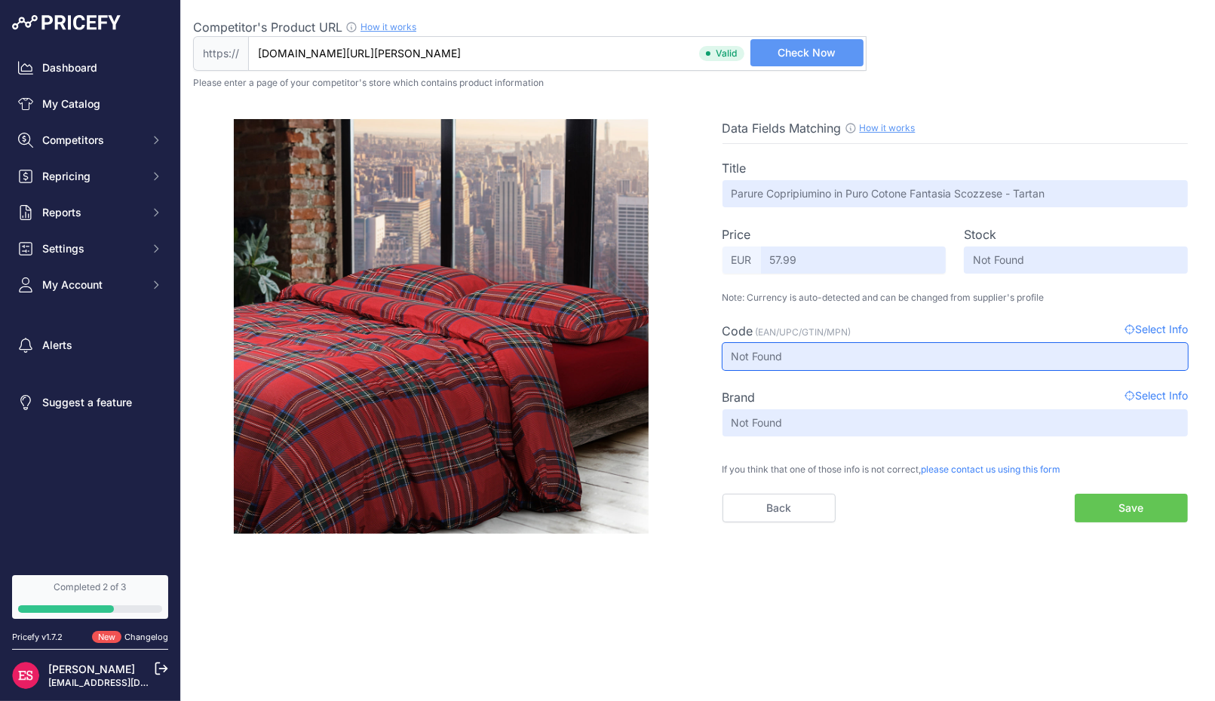
click at [778, 354] on input "Not Found" at bounding box center [955, 356] width 466 height 27
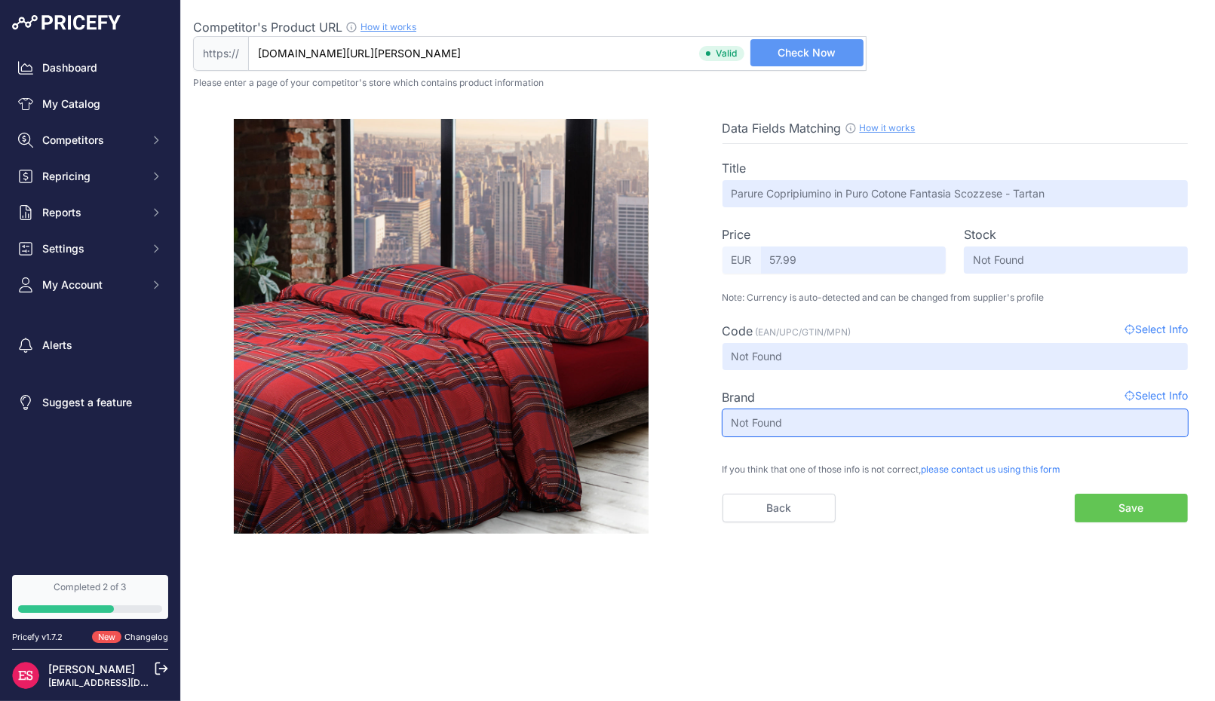
click at [778, 418] on input "Not Found" at bounding box center [955, 422] width 466 height 27
click at [1164, 394] on span "Select Info" at bounding box center [1155, 397] width 63 height 18
click at [1124, 330] on icon at bounding box center [1129, 329] width 11 height 11
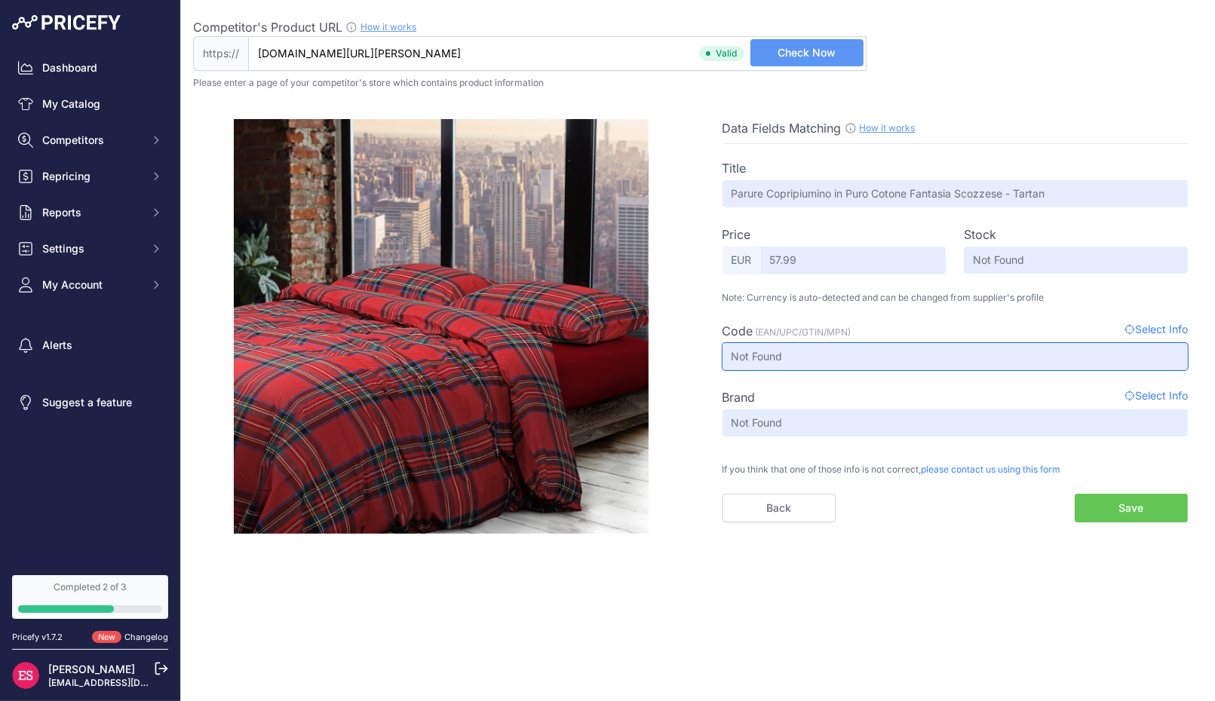
click at [797, 356] on input "Not Found" at bounding box center [955, 356] width 466 height 27
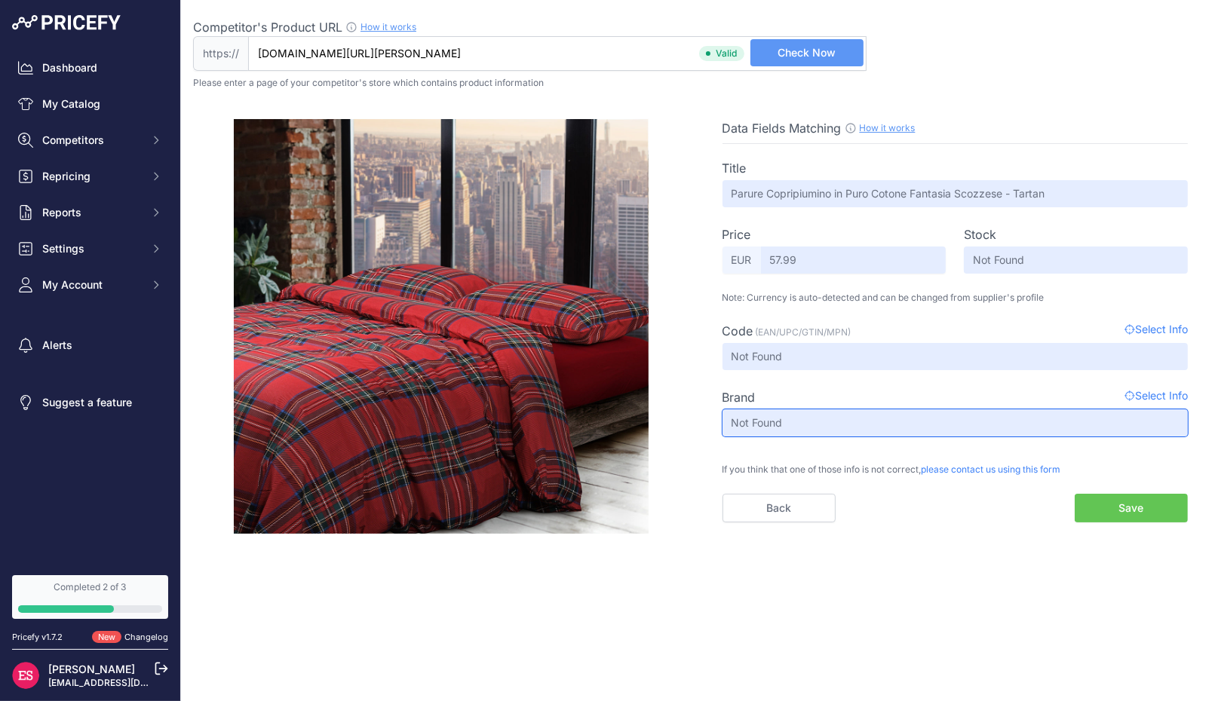
click at [783, 418] on input "Not Found" at bounding box center [955, 422] width 466 height 27
click at [762, 423] on input "Not Found" at bounding box center [955, 422] width 466 height 27
click at [1065, 446] on div "Title Parure Copripiumino in Puro Cotone Fantasia Scozzese - Tartan Price Selec…" at bounding box center [955, 333] width 466 height 379
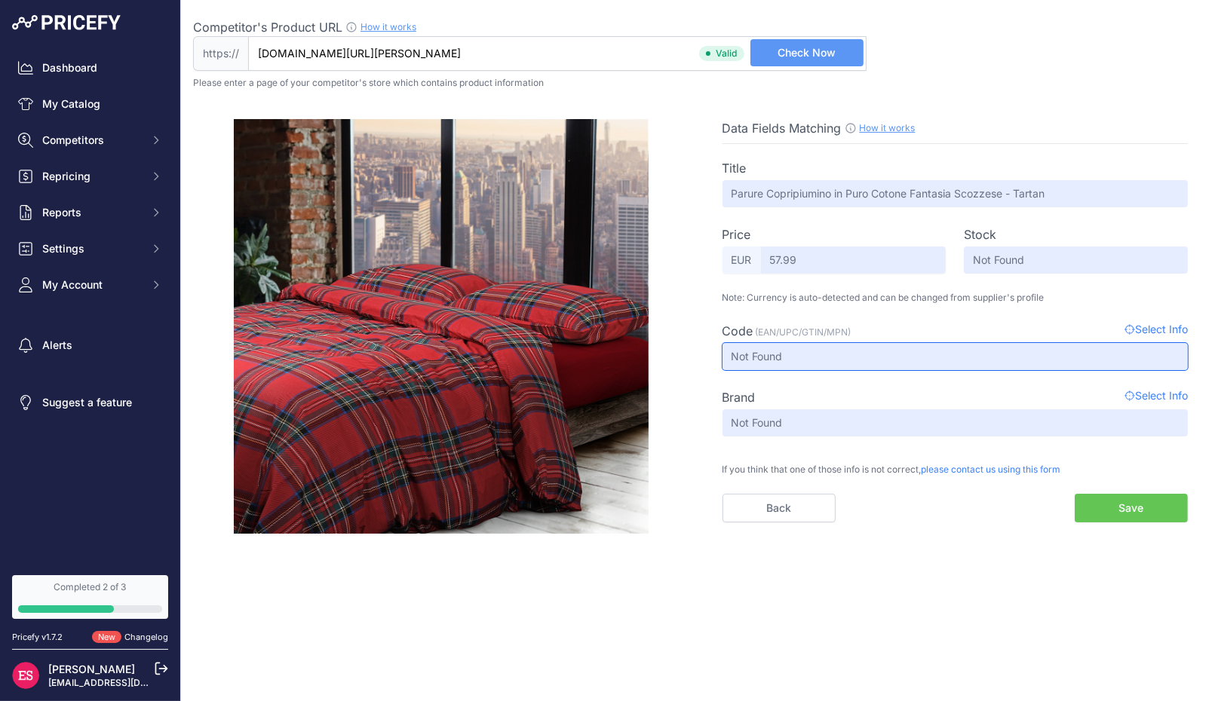
click at [824, 359] on input "Not Found" at bounding box center [955, 356] width 466 height 27
click at [847, 330] on span "(EAN/UPC/GTIN/MPN)" at bounding box center [804, 331] width 96 height 11
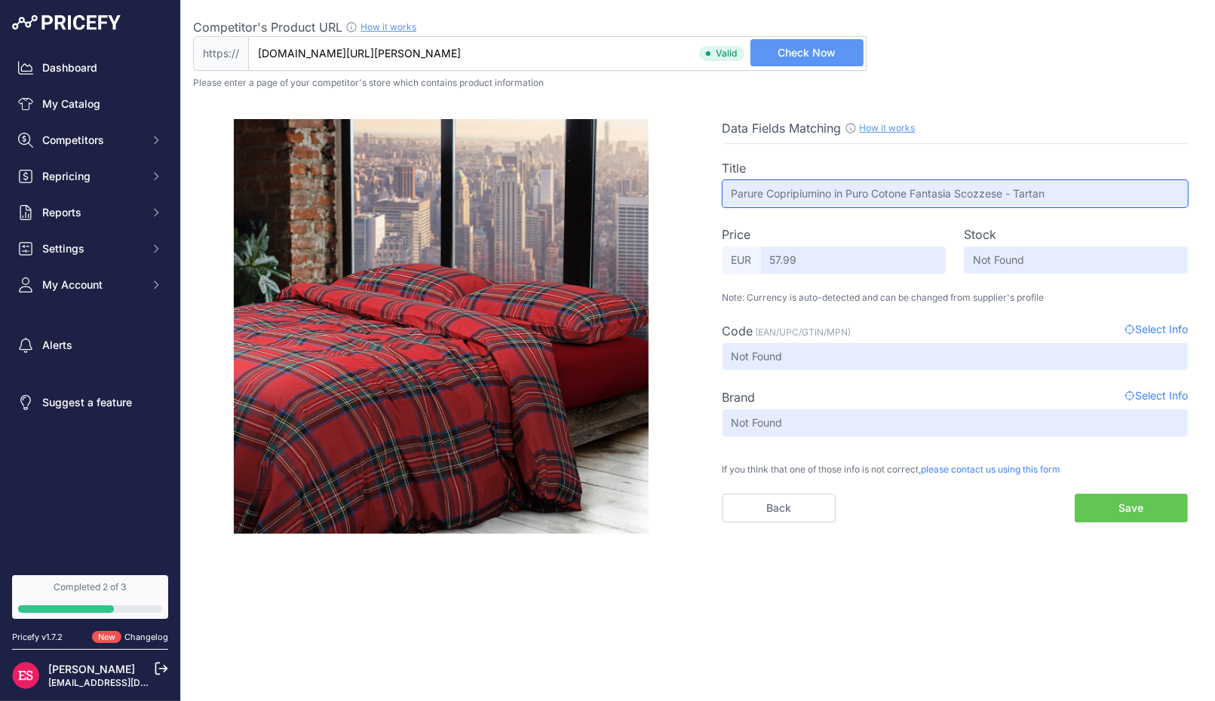
drag, startPoint x: 1031, startPoint y: 192, endPoint x: 923, endPoint y: 192, distance: 107.8
click at [923, 192] on input "Parure Copripiumino in Puro Cotone Fantasia Scozzese - Tartan" at bounding box center [955, 193] width 466 height 27
click at [979, 189] on input "Parure Copripiumino in Puro Cotone Fantasia Scozzese - Tartan" at bounding box center [955, 193] width 466 height 27
click at [1016, 210] on div "Title Parure Copripiumino in Puro Cotone Fantasia Scozzese - Tartan Price Selec…" at bounding box center [955, 333] width 466 height 379
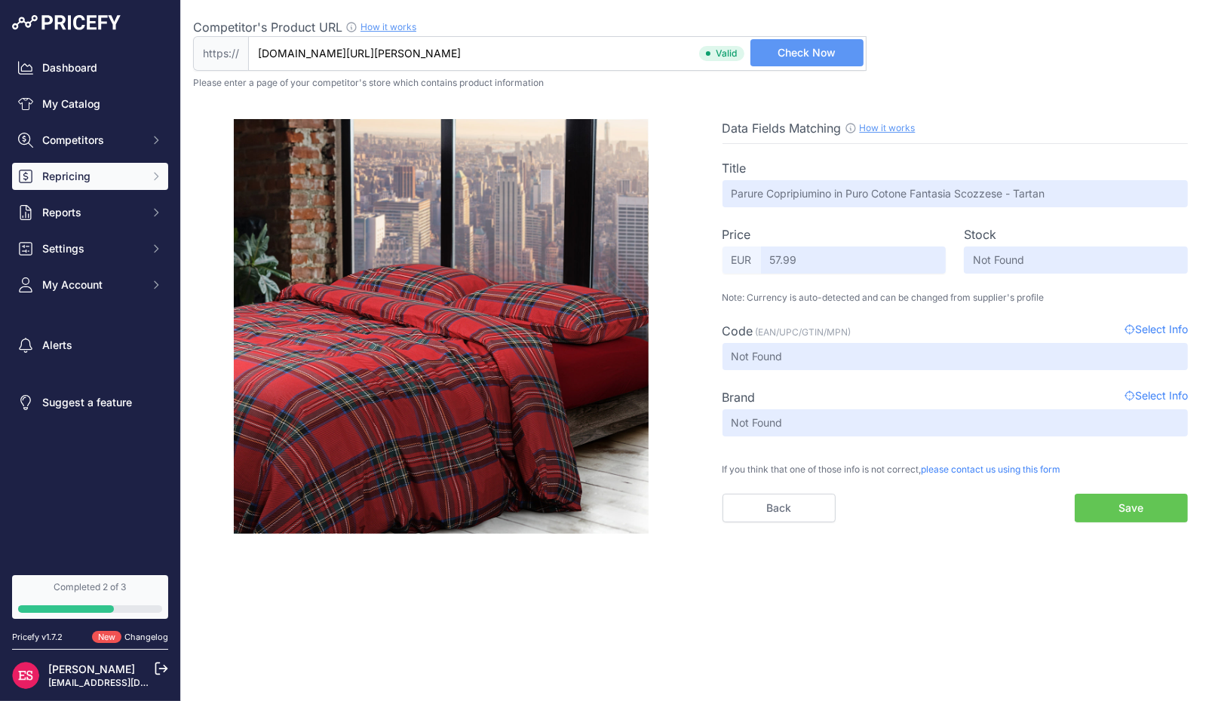
click at [84, 176] on span "Repricing" at bounding box center [91, 176] width 99 height 15
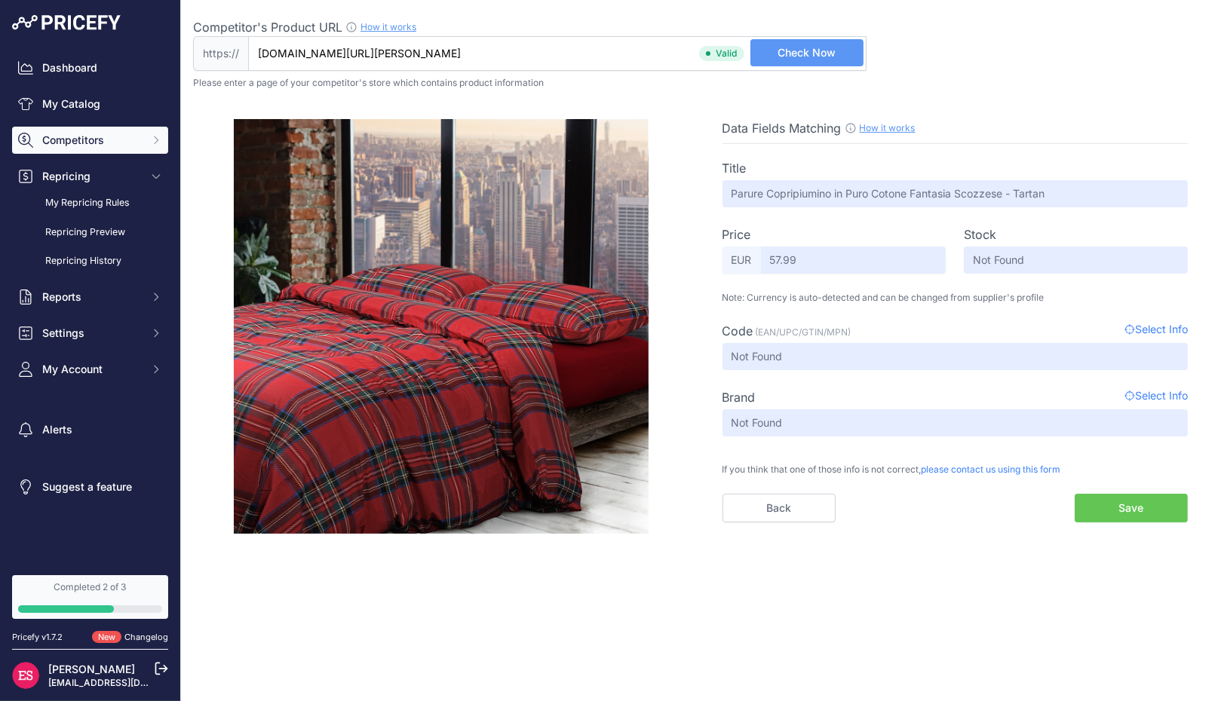
click at [101, 139] on span "Competitors" at bounding box center [91, 140] width 99 height 15
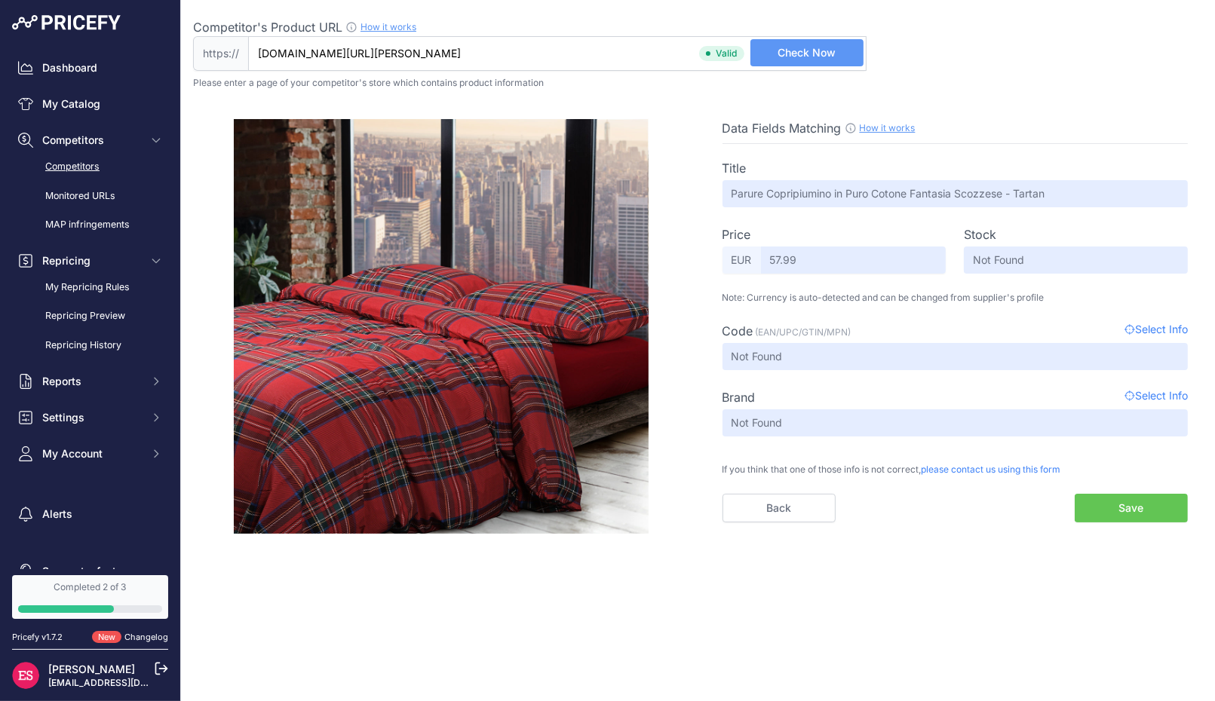
click at [84, 170] on link "Competitors" at bounding box center [90, 167] width 156 height 26
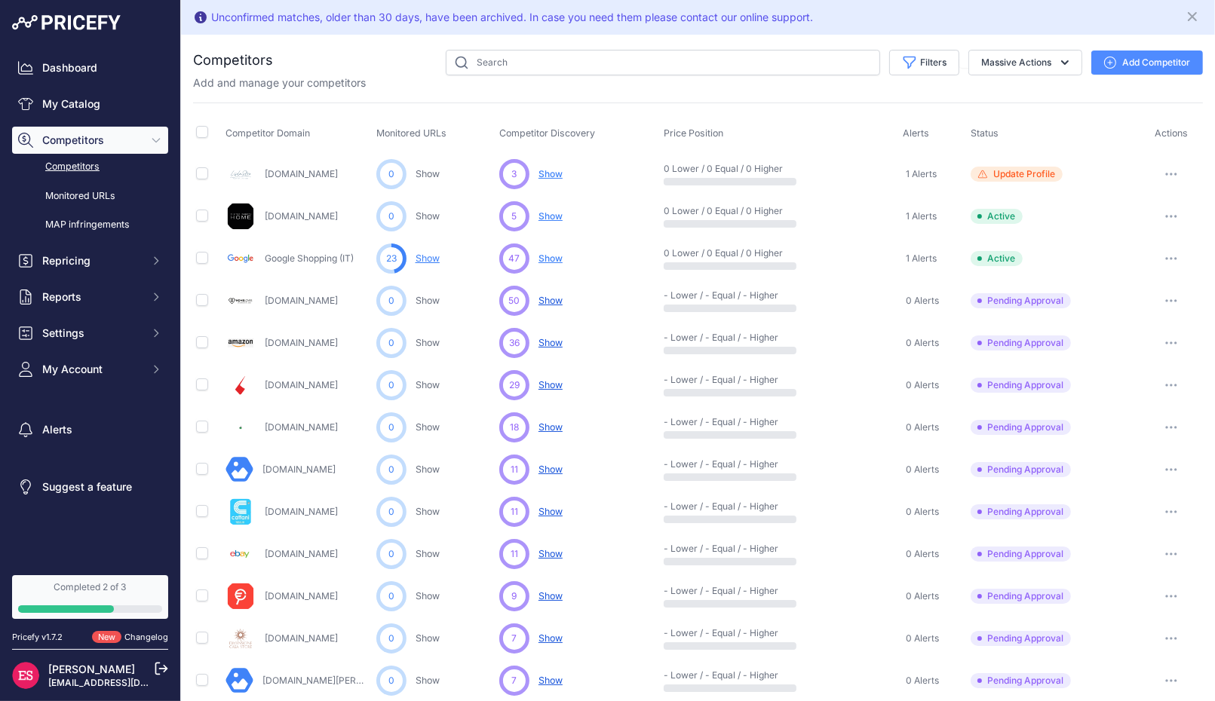
click at [431, 258] on link "Show" at bounding box center [427, 258] width 24 height 11
click at [422, 257] on link "Show" at bounding box center [427, 258] width 24 height 11
click at [280, 255] on link "Google Shopping (IT)" at bounding box center [309, 258] width 89 height 11
click at [420, 255] on link "Show" at bounding box center [427, 258] width 24 height 11
click at [79, 107] on link "My Catalog" at bounding box center [90, 103] width 156 height 27
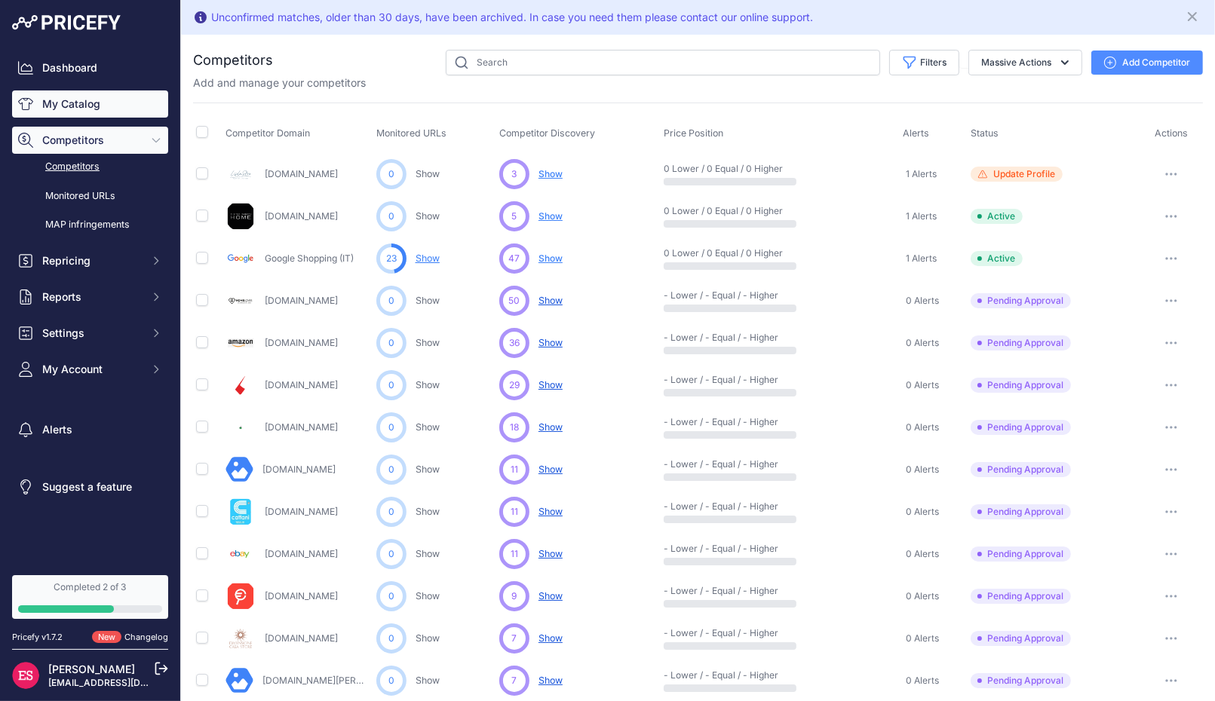
click at [70, 102] on link "My Catalog" at bounding box center [90, 103] width 156 height 27
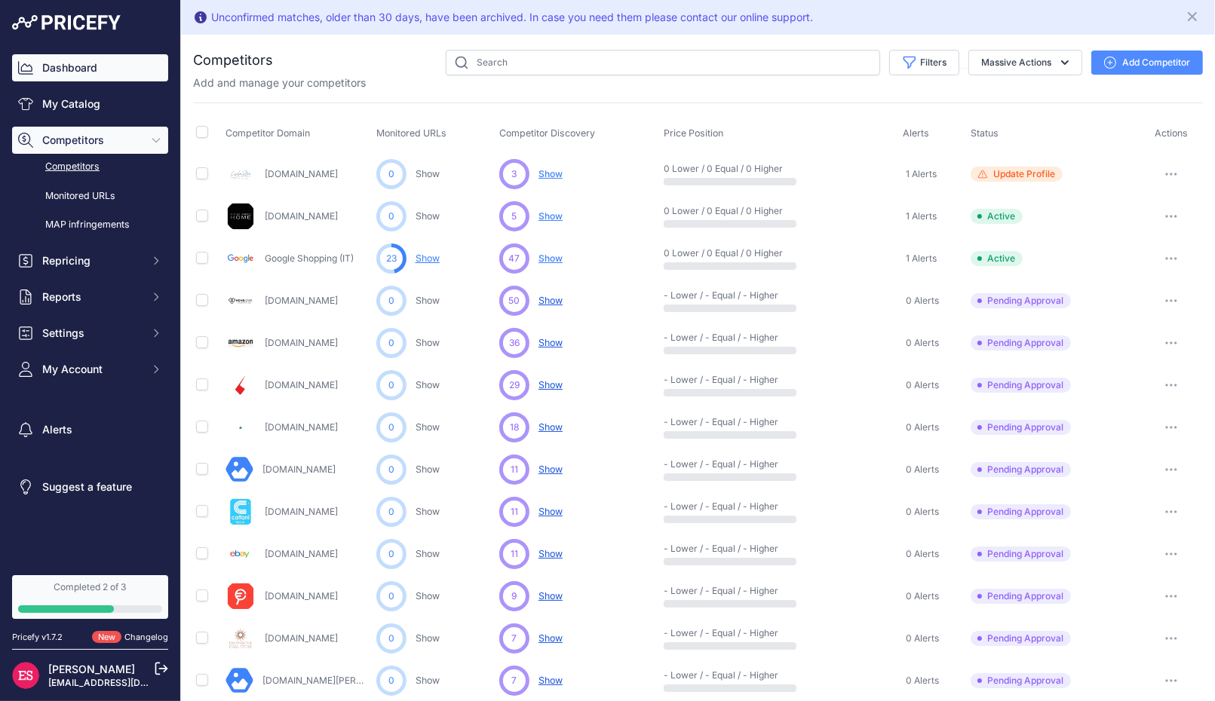
click at [45, 66] on link "Dashboard" at bounding box center [90, 67] width 156 height 27
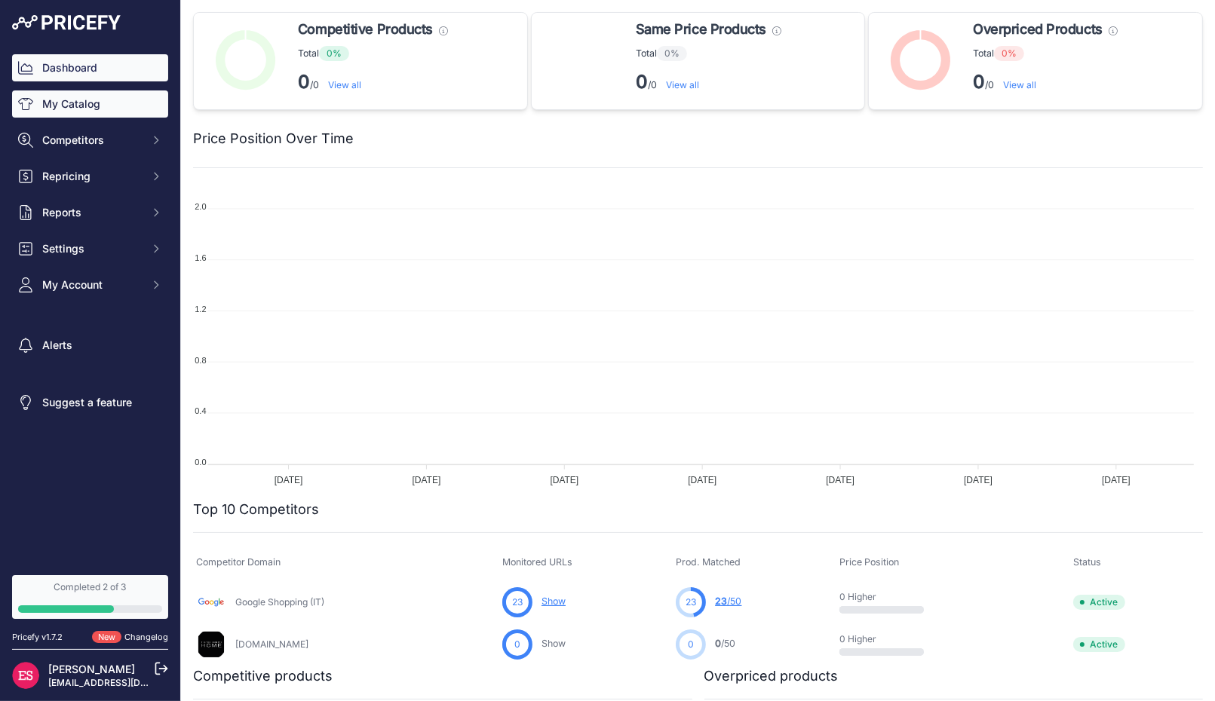
click at [125, 103] on link "My Catalog" at bounding box center [90, 103] width 156 height 27
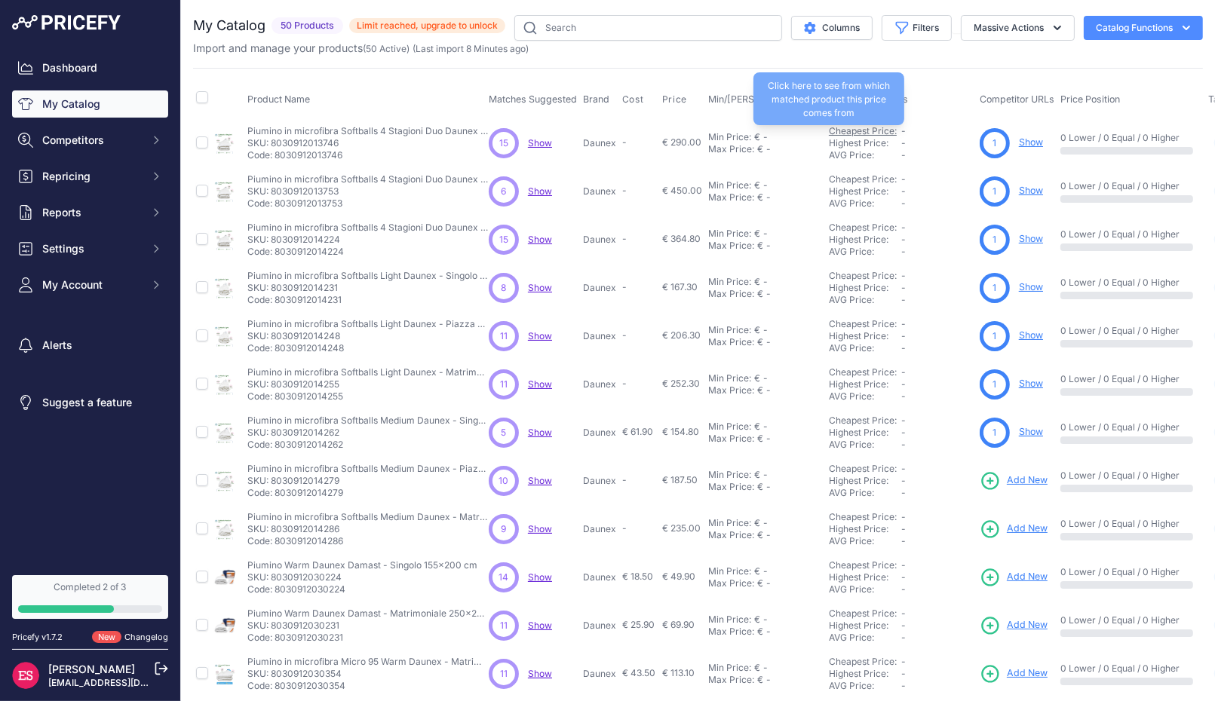
click at [856, 126] on link "Cheapest Price:" at bounding box center [863, 130] width 68 height 11
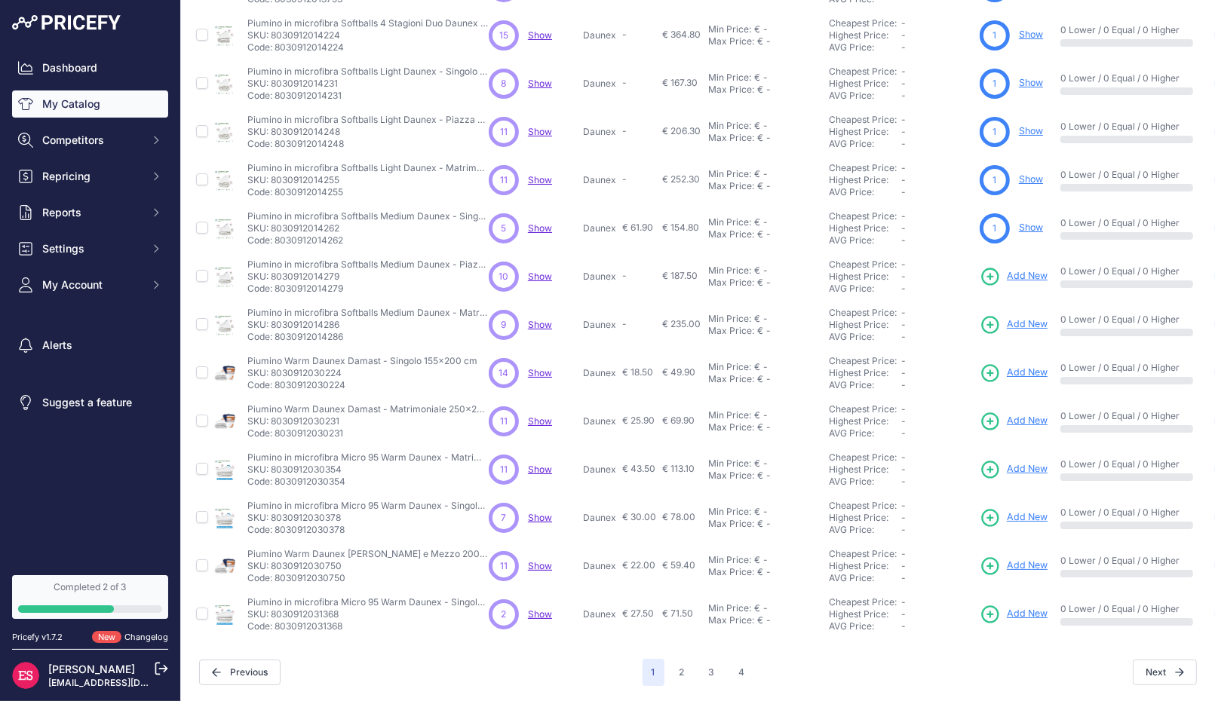
scroll to position [212, 0]
click at [730, 664] on button "4" at bounding box center [742, 672] width 24 height 27
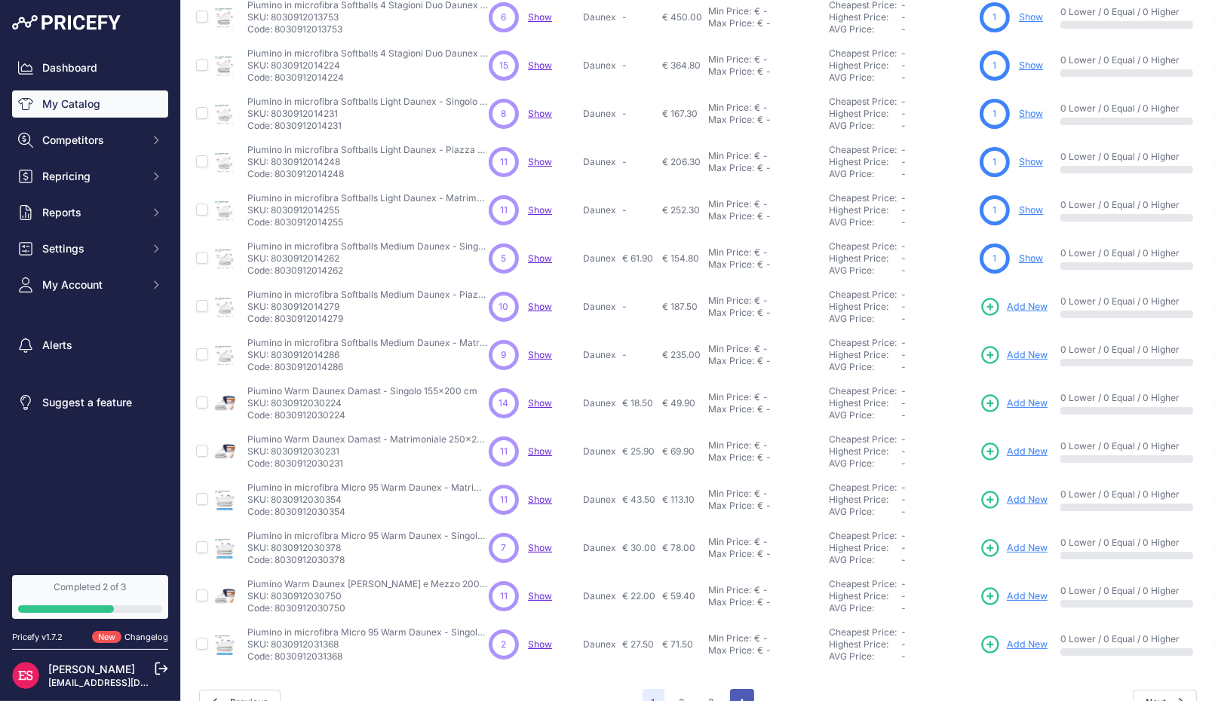
scroll to position [250, 0]
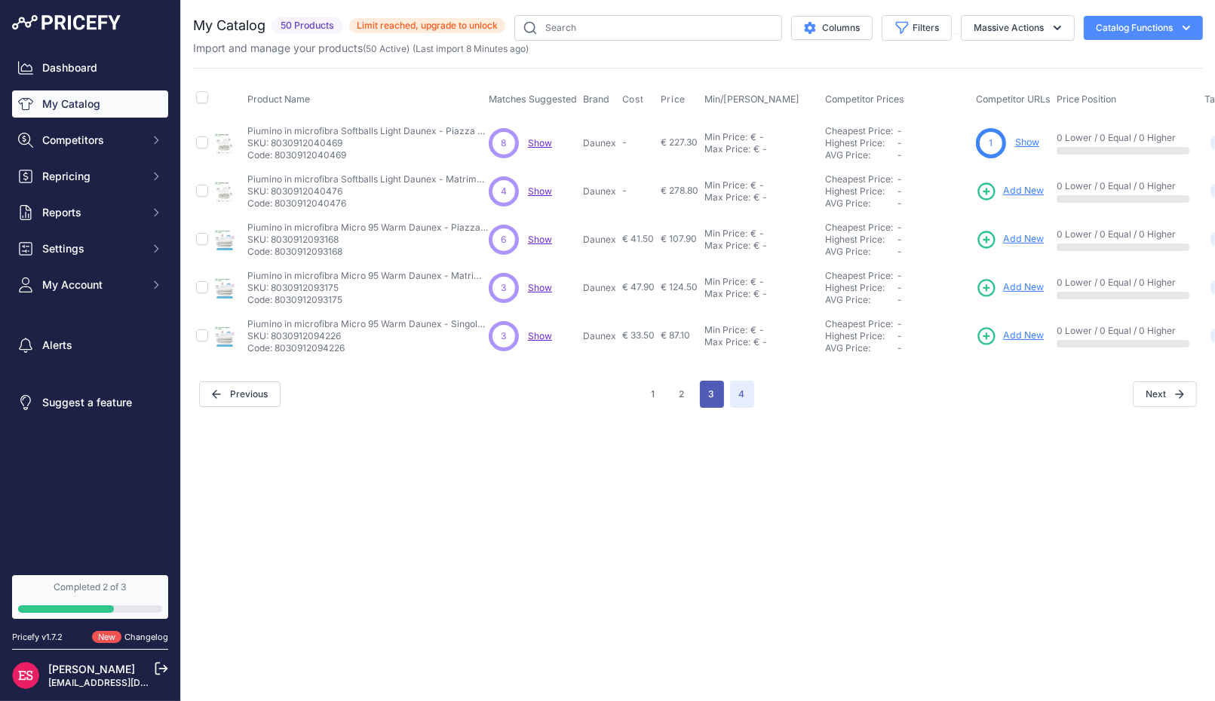
click at [712, 400] on button "3" at bounding box center [712, 394] width 24 height 27
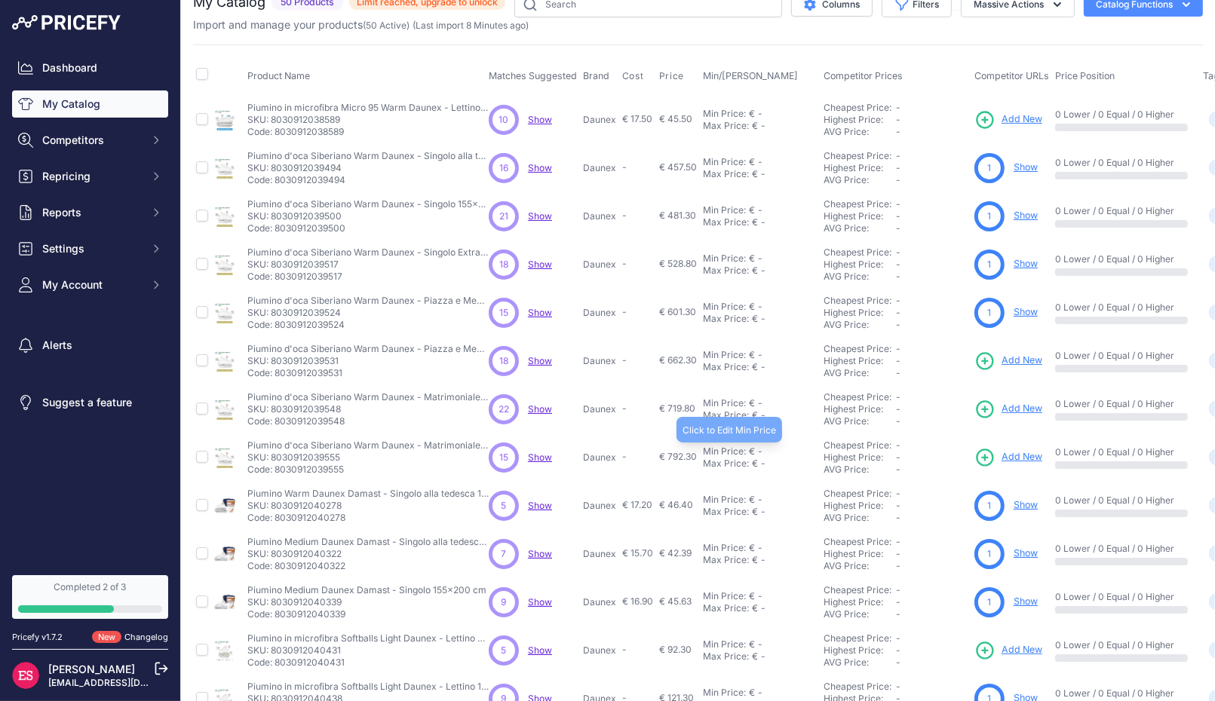
scroll to position [212, 0]
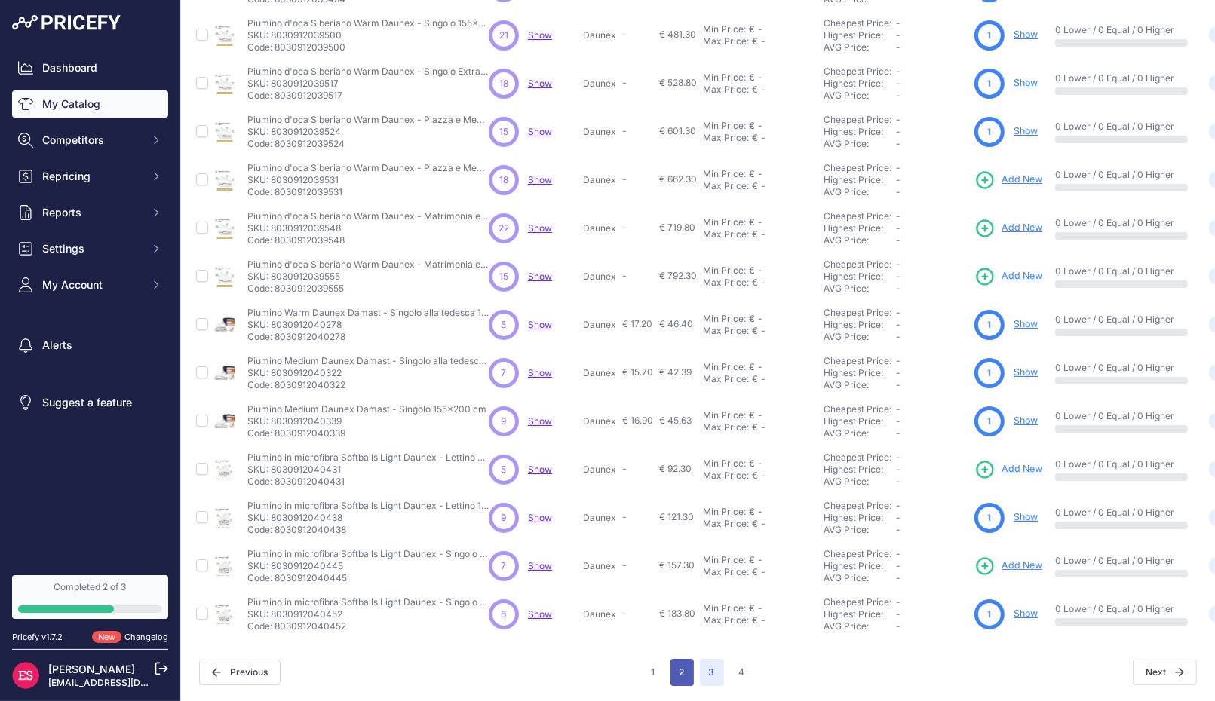
click at [670, 660] on button "2" at bounding box center [681, 672] width 23 height 27
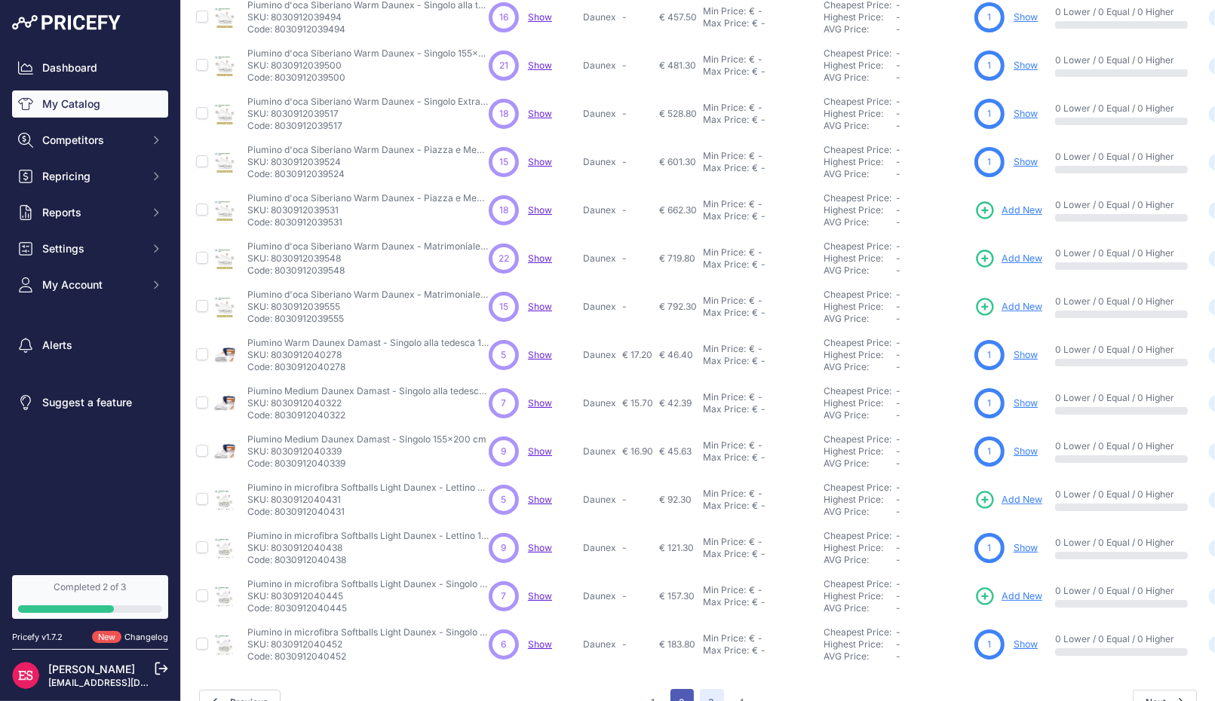
scroll to position [250, 0]
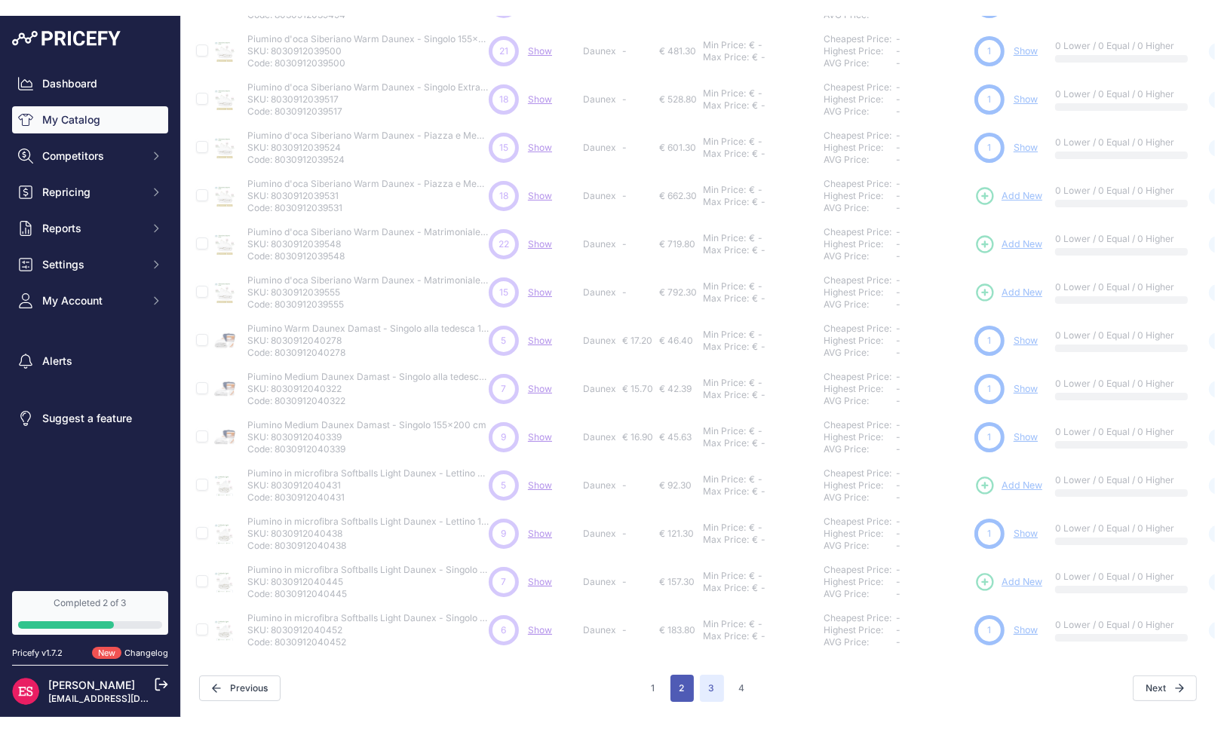
scroll to position [212, 0]
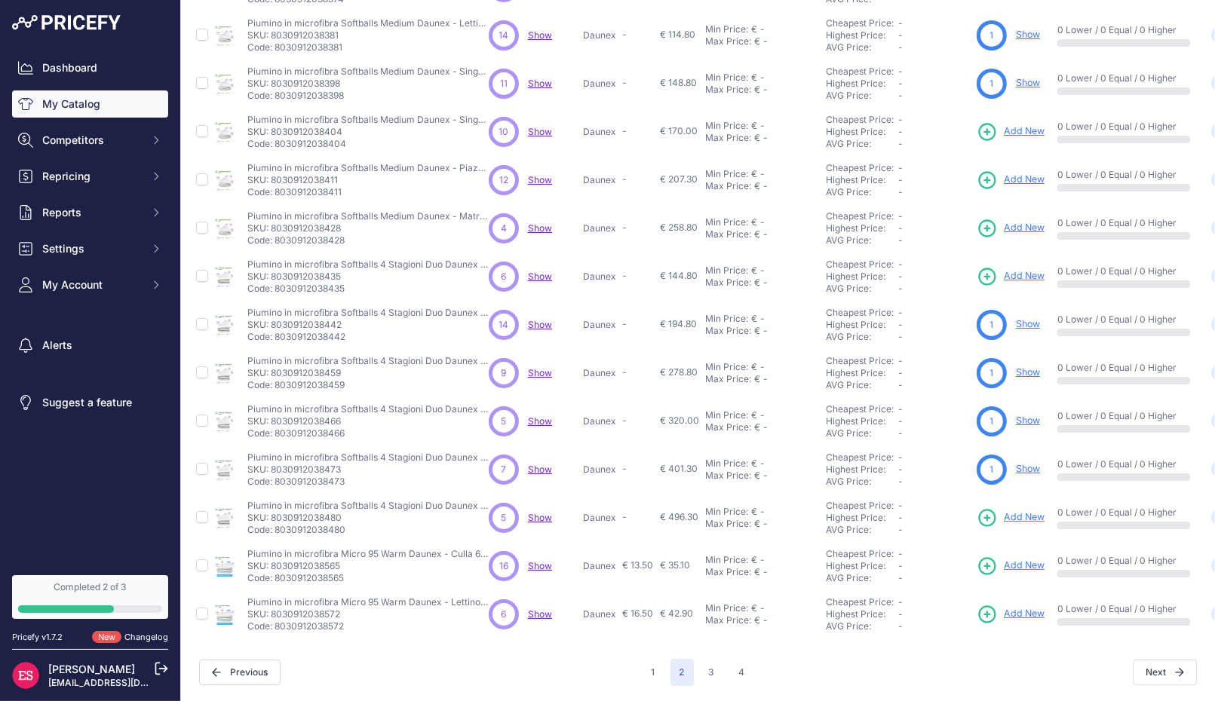
click at [528, 271] on span "Show" at bounding box center [540, 276] width 24 height 11
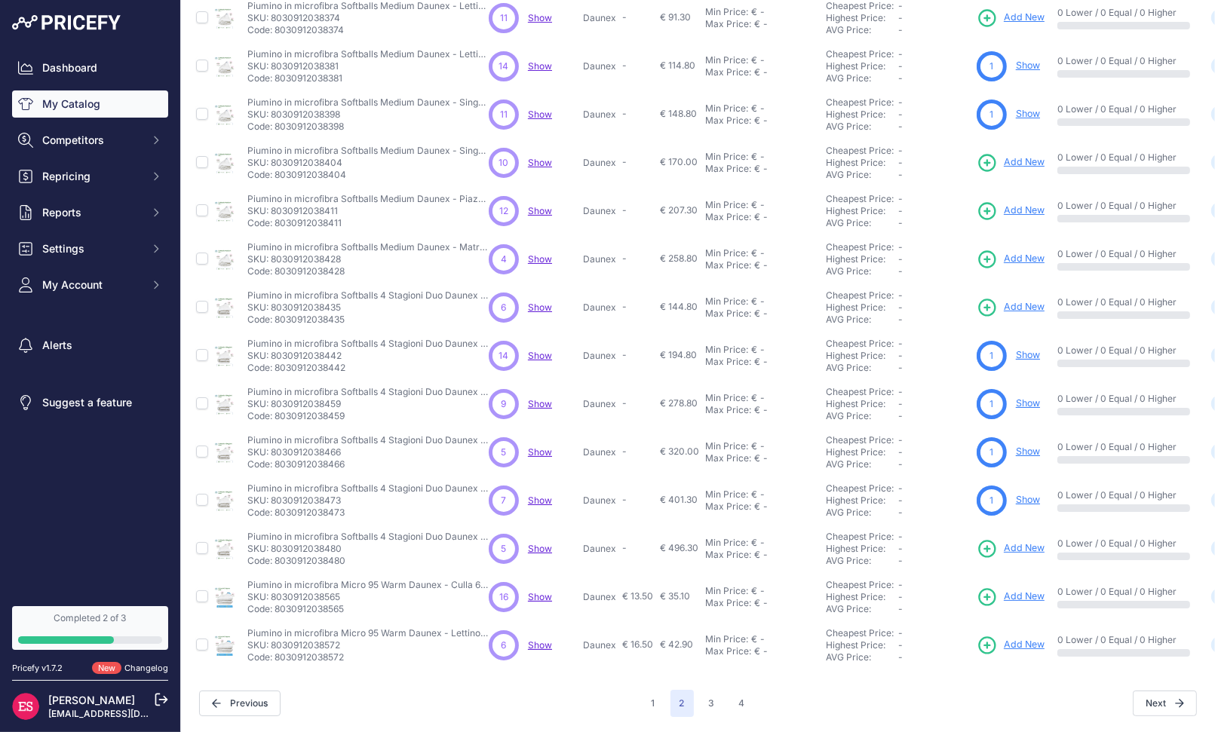
scroll to position [181, 0]
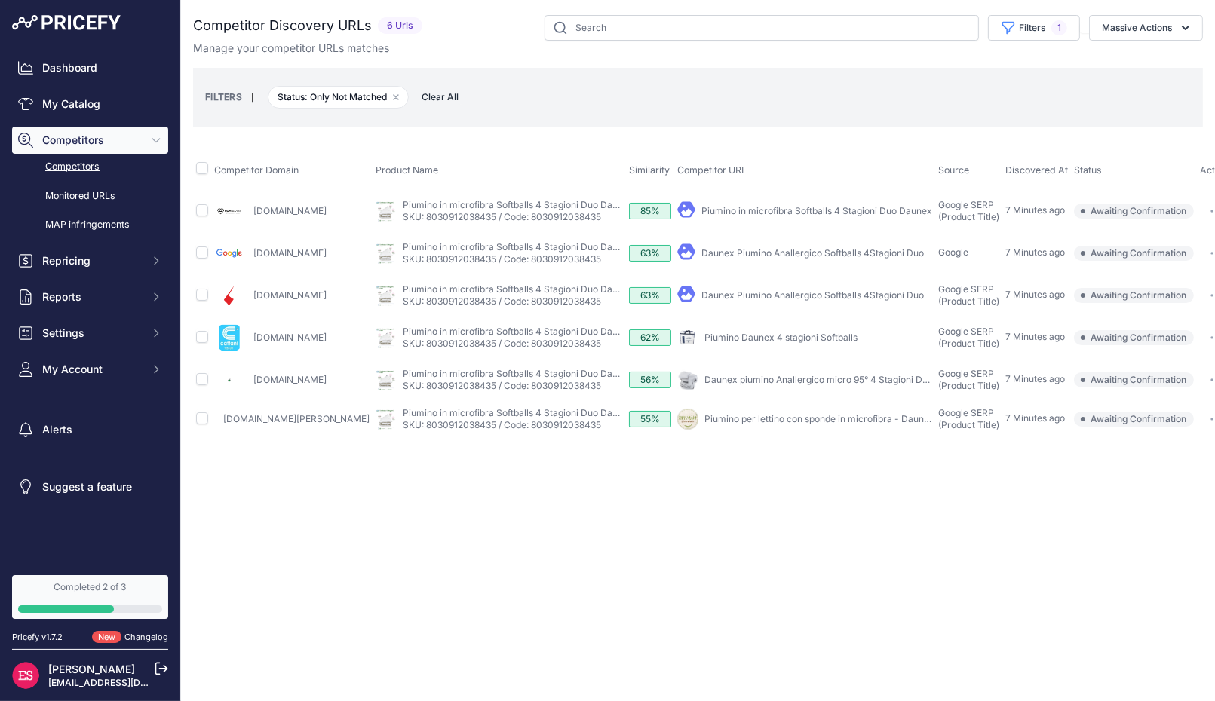
click at [1211, 337] on icon "button" at bounding box center [1212, 338] width 2 height 2
click at [746, 503] on div "Close You are not connected to the internet." at bounding box center [698, 350] width 1034 height 701
click at [1201, 337] on button "button" at bounding box center [1216, 337] width 30 height 21
click at [399, 100] on button "Remove filter option" at bounding box center [396, 97] width 12 height 12
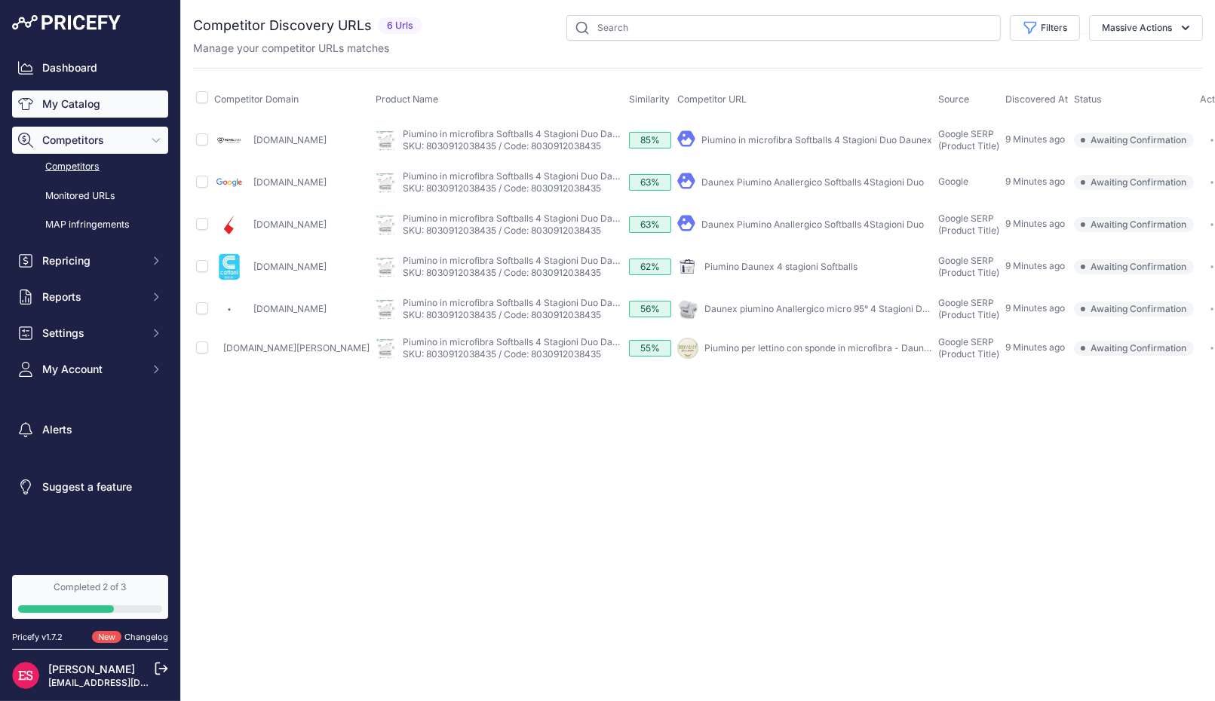
click at [124, 112] on link "My Catalog" at bounding box center [90, 103] width 156 height 27
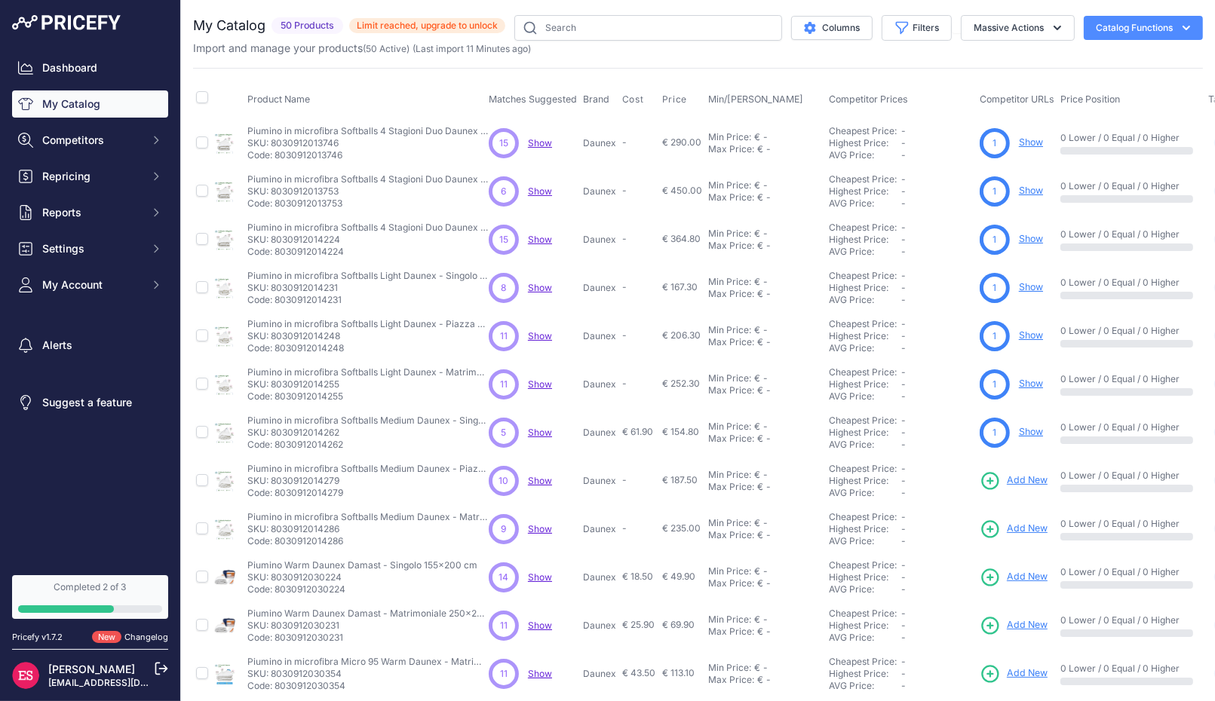
click at [538, 142] on span "Show" at bounding box center [540, 142] width 24 height 11
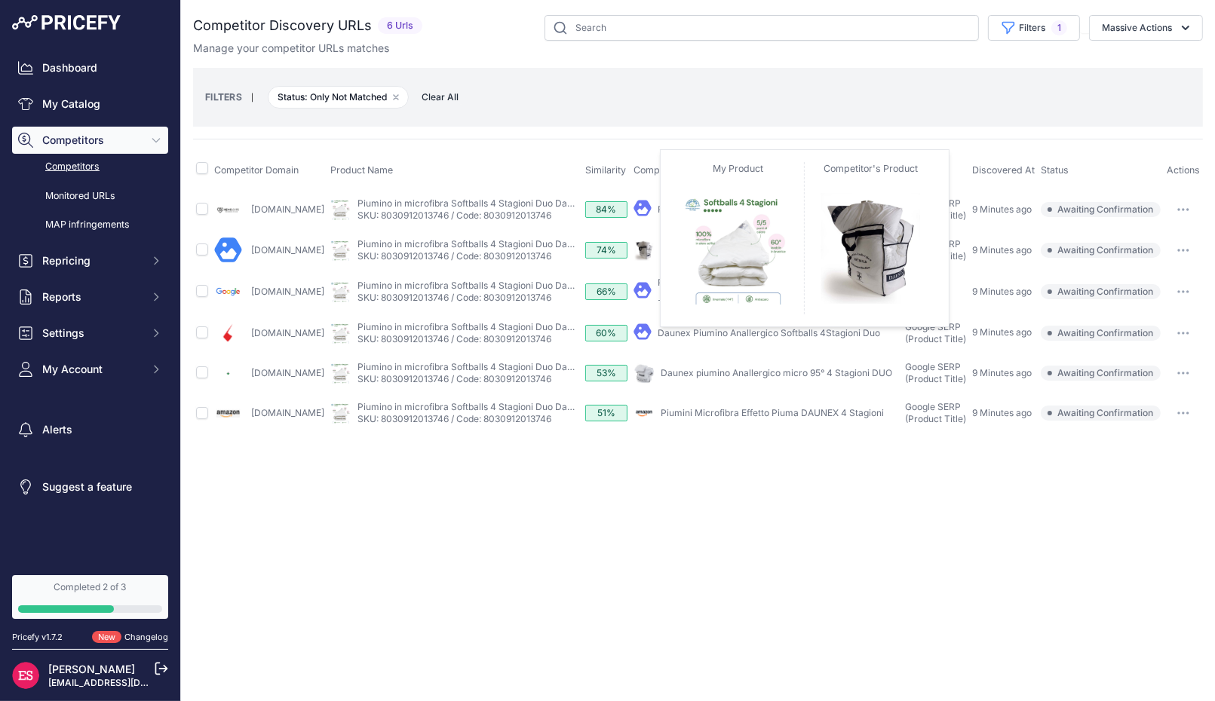
click at [638, 257] on img at bounding box center [643, 250] width 21 height 21
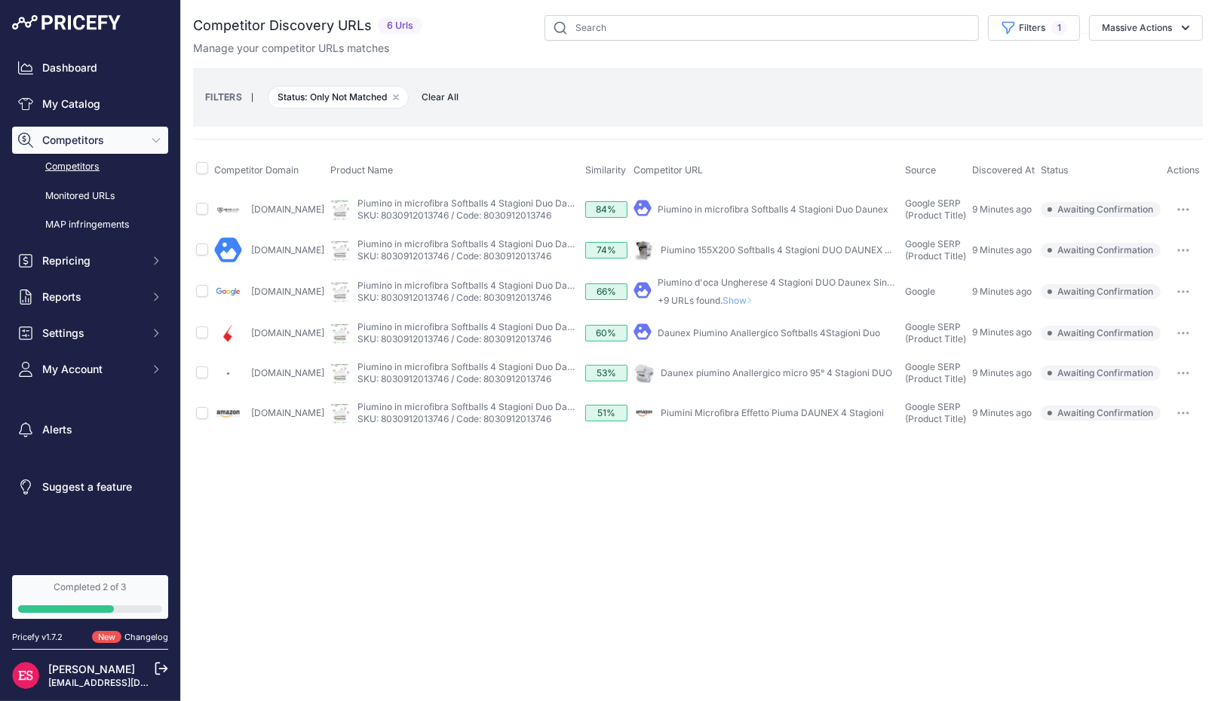
click at [727, 247] on link "Piumino 155X200 Softballs 4 Stagioni DUO DAUNEX ..." at bounding box center [776, 249] width 231 height 11
click at [103, 112] on link "My Catalog" at bounding box center [90, 103] width 156 height 27
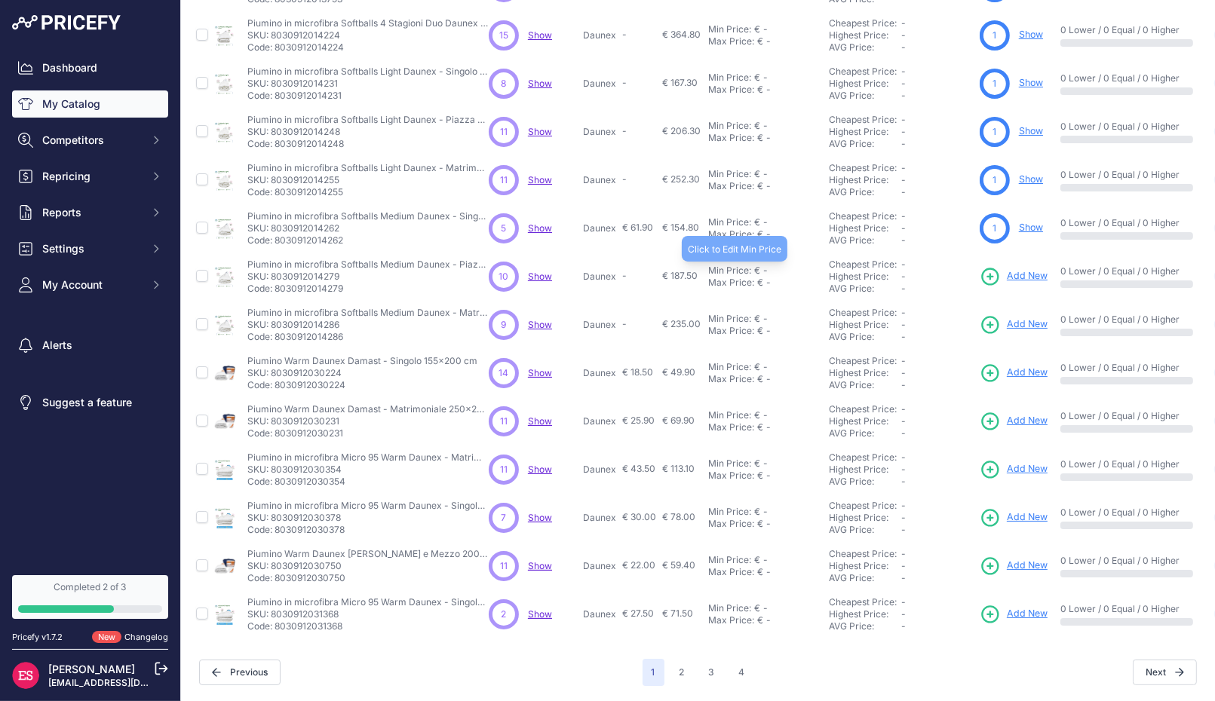
scroll to position [212, 0]
click at [682, 660] on button "2" at bounding box center [681, 672] width 23 height 27
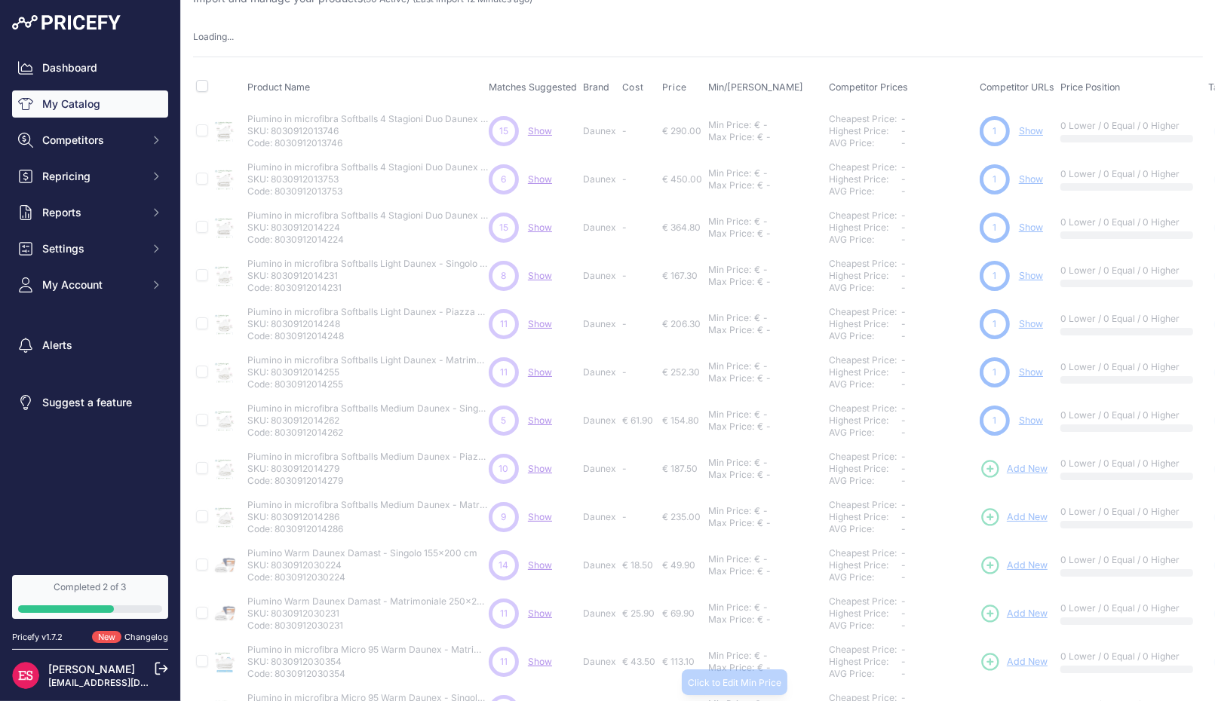
scroll to position [0, 0]
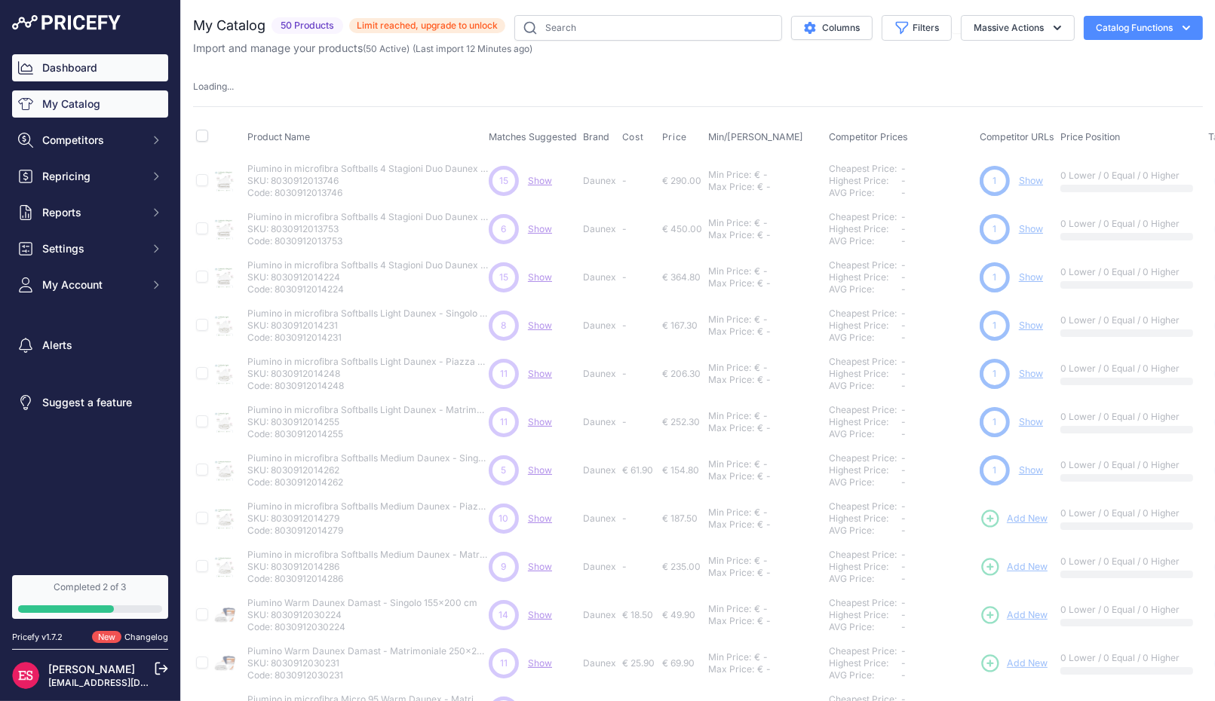
click at [72, 75] on link "Dashboard" at bounding box center [90, 67] width 156 height 27
click at [84, 72] on link "Dashboard" at bounding box center [90, 67] width 156 height 27
click at [60, 63] on link "Dashboard" at bounding box center [90, 67] width 156 height 27
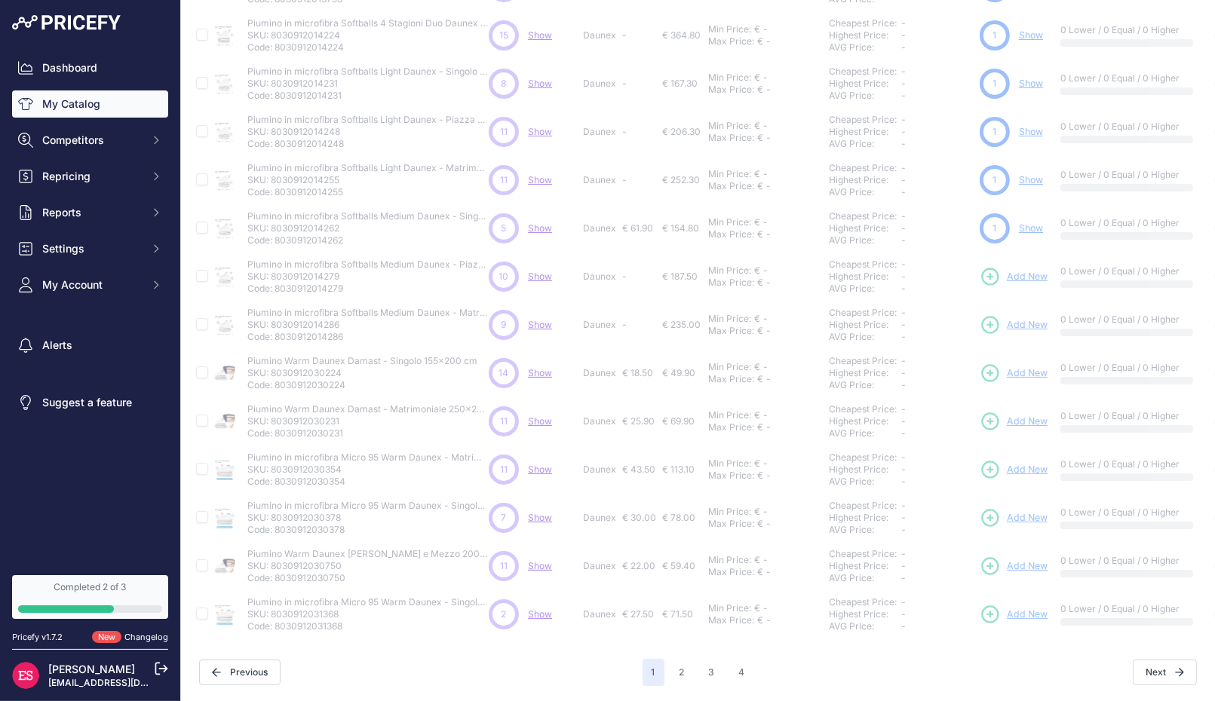
scroll to position [250, 0]
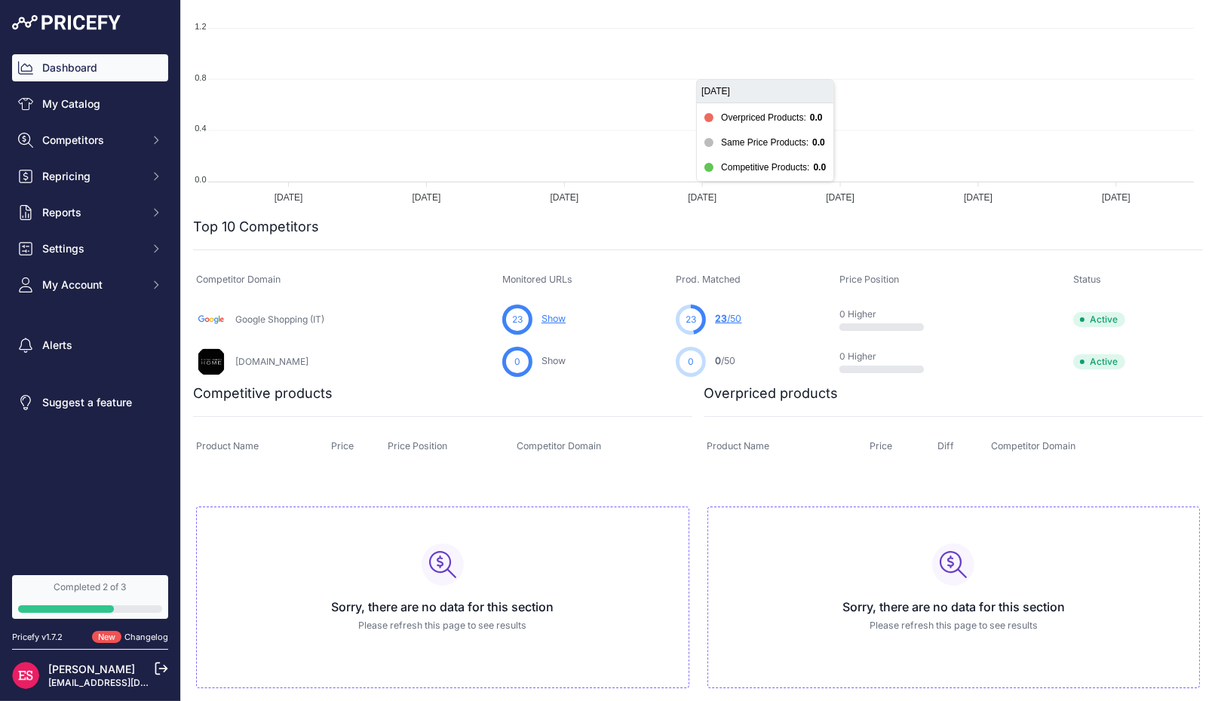
scroll to position [299, 0]
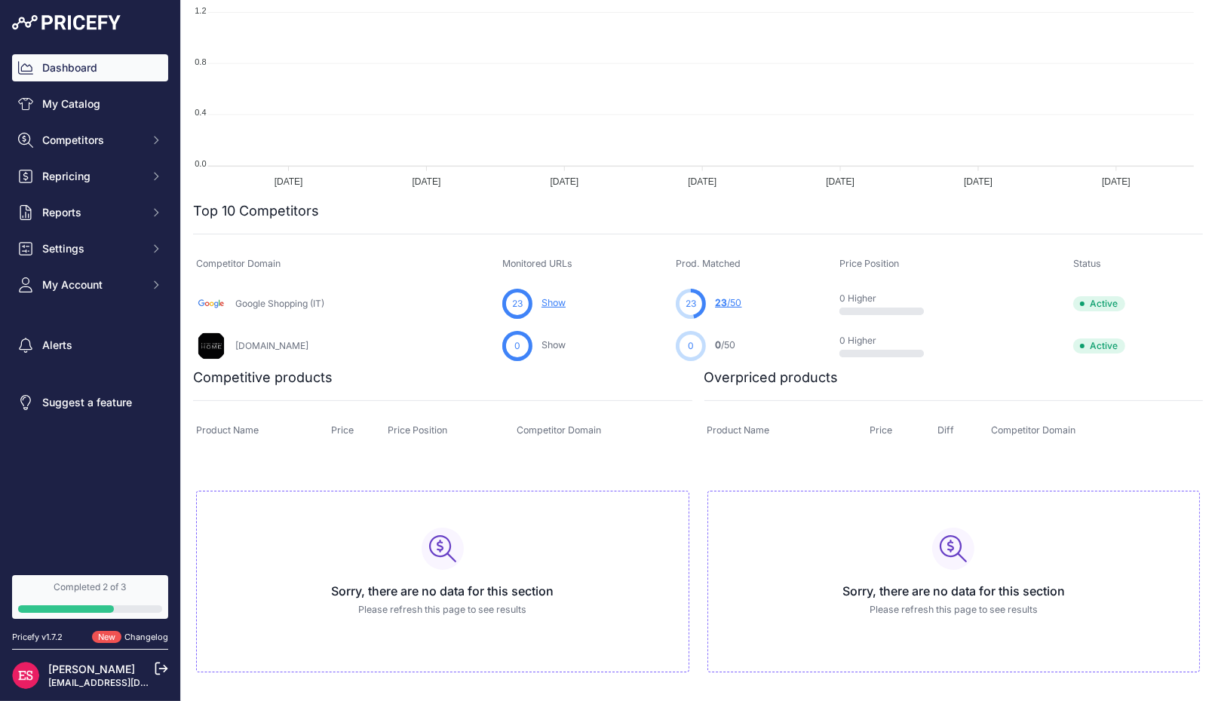
click at [736, 304] on link "23 /50" at bounding box center [728, 302] width 26 height 11
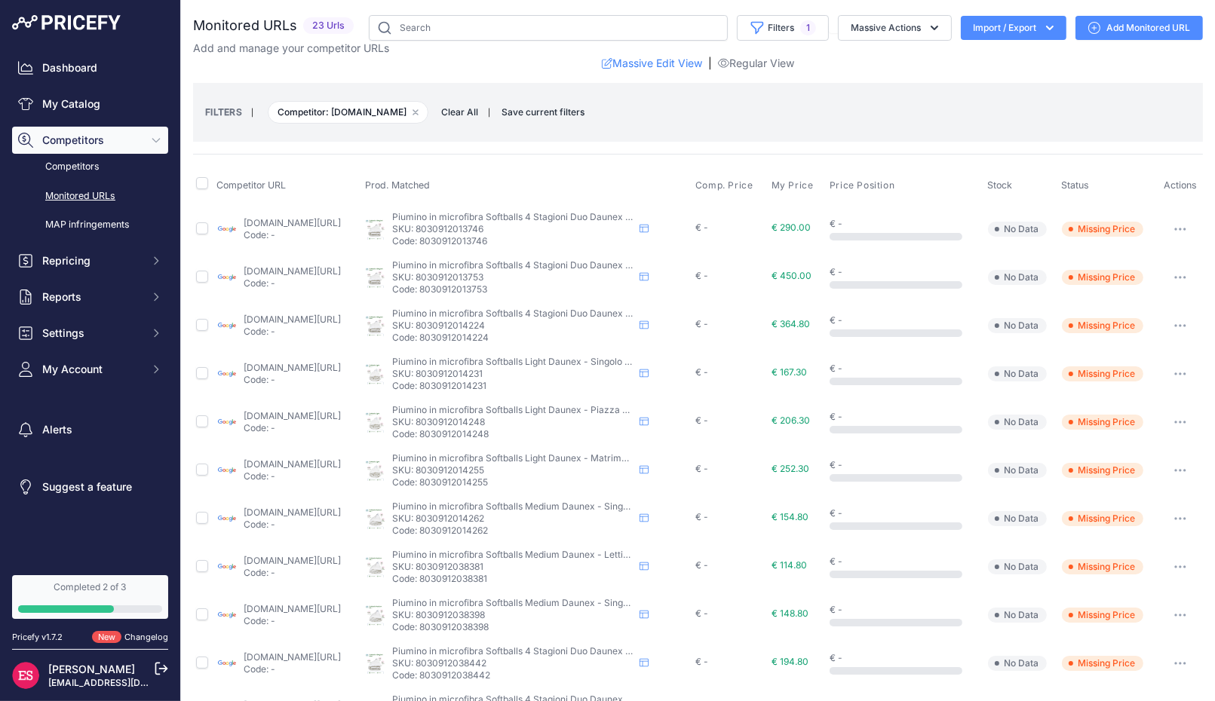
click at [1176, 228] on icon "button" at bounding box center [1180, 229] width 12 height 3
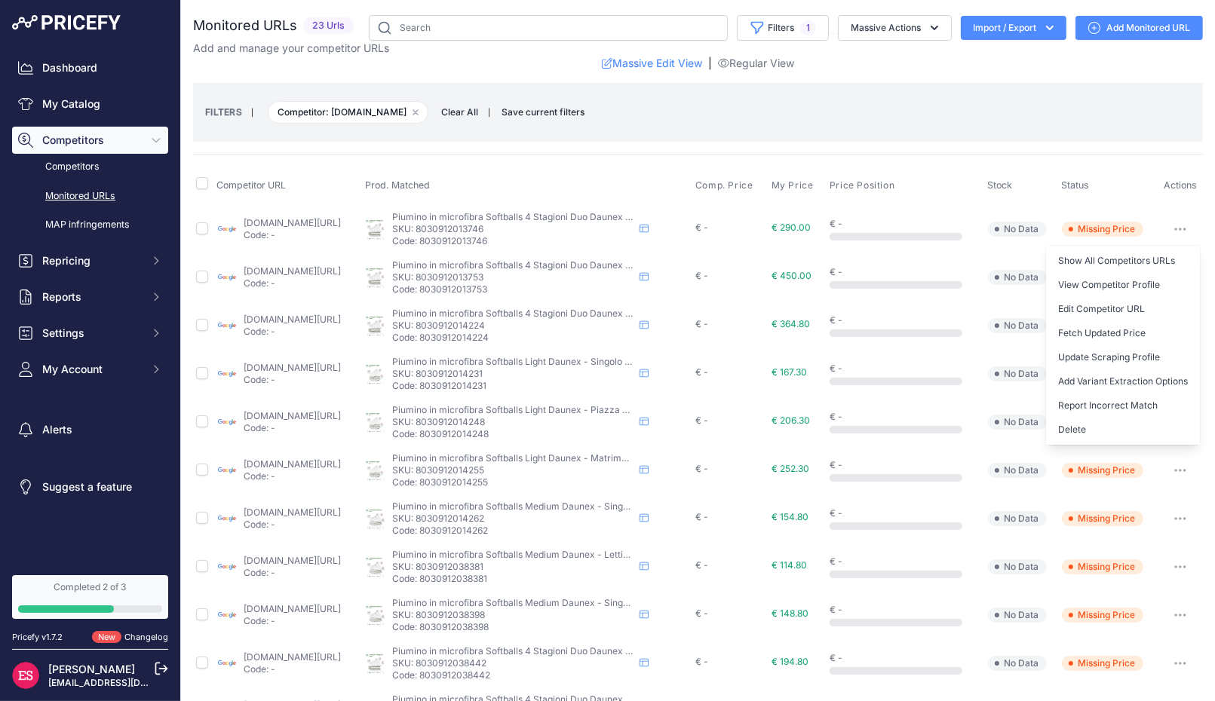
click at [1176, 228] on icon "button" at bounding box center [1180, 229] width 12 height 3
